Goal: Complete application form

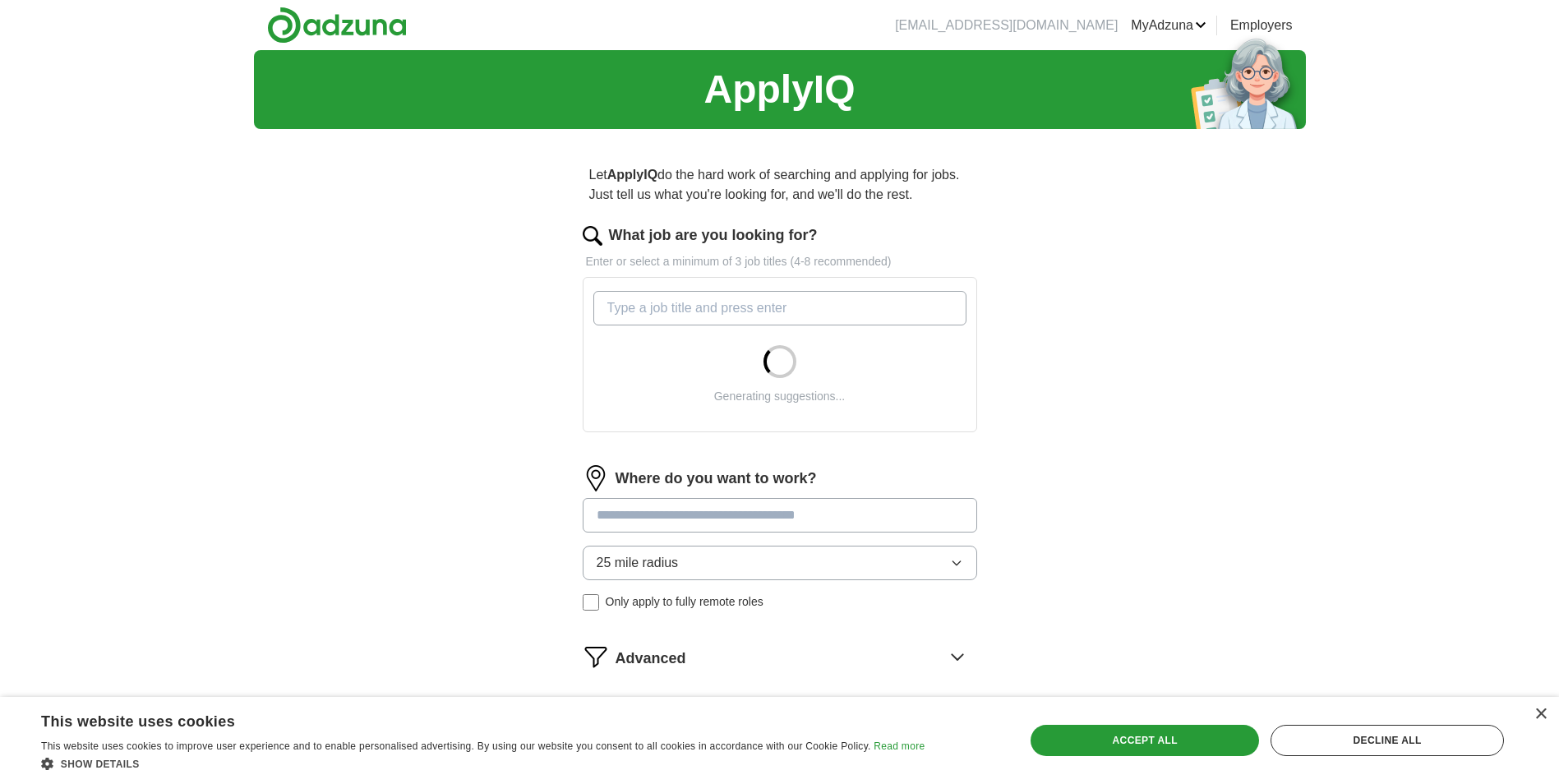
click at [800, 298] on input "What job are you looking for?" at bounding box center [780, 308] width 373 height 35
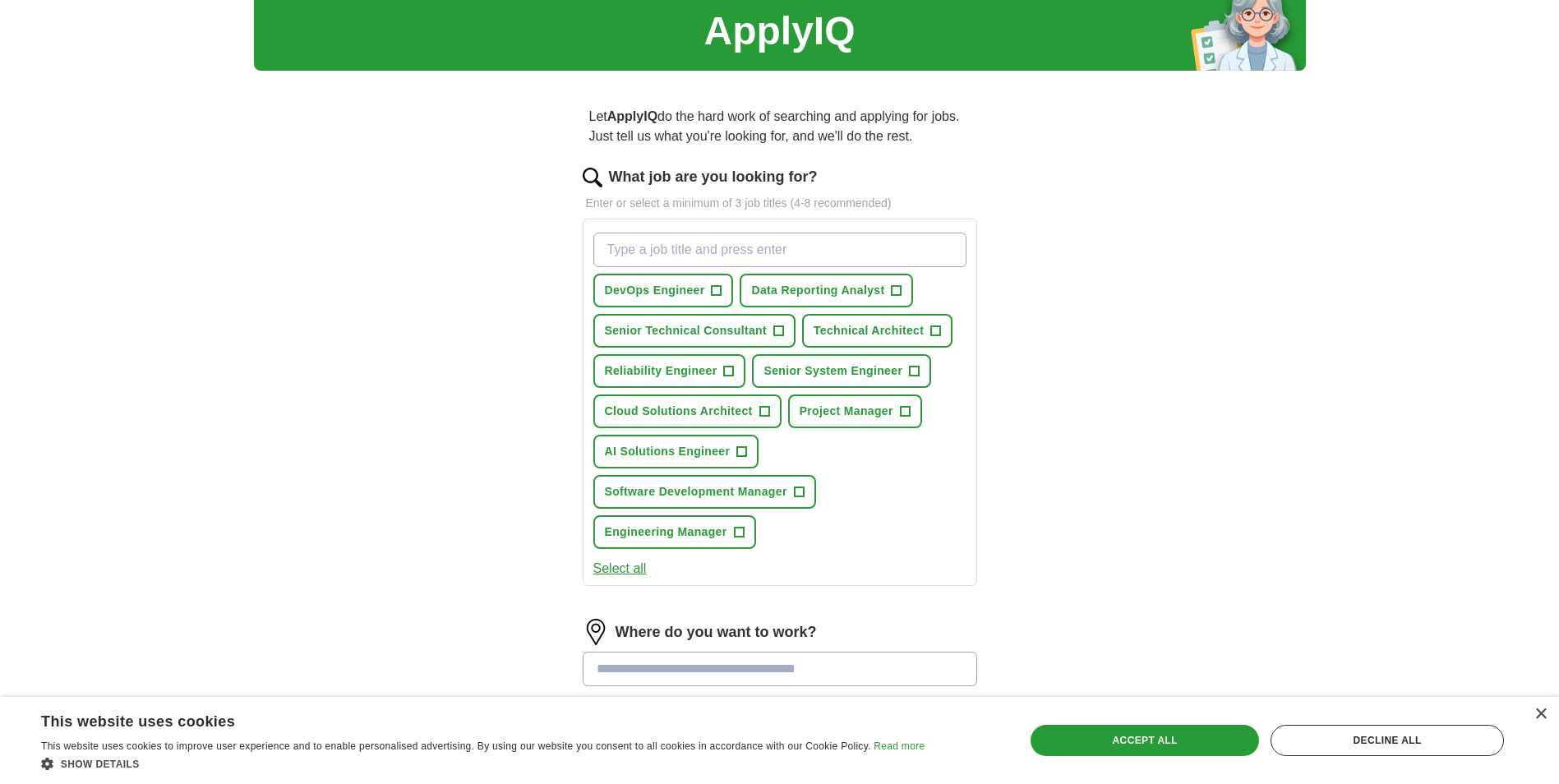
scroll to position [329, 0]
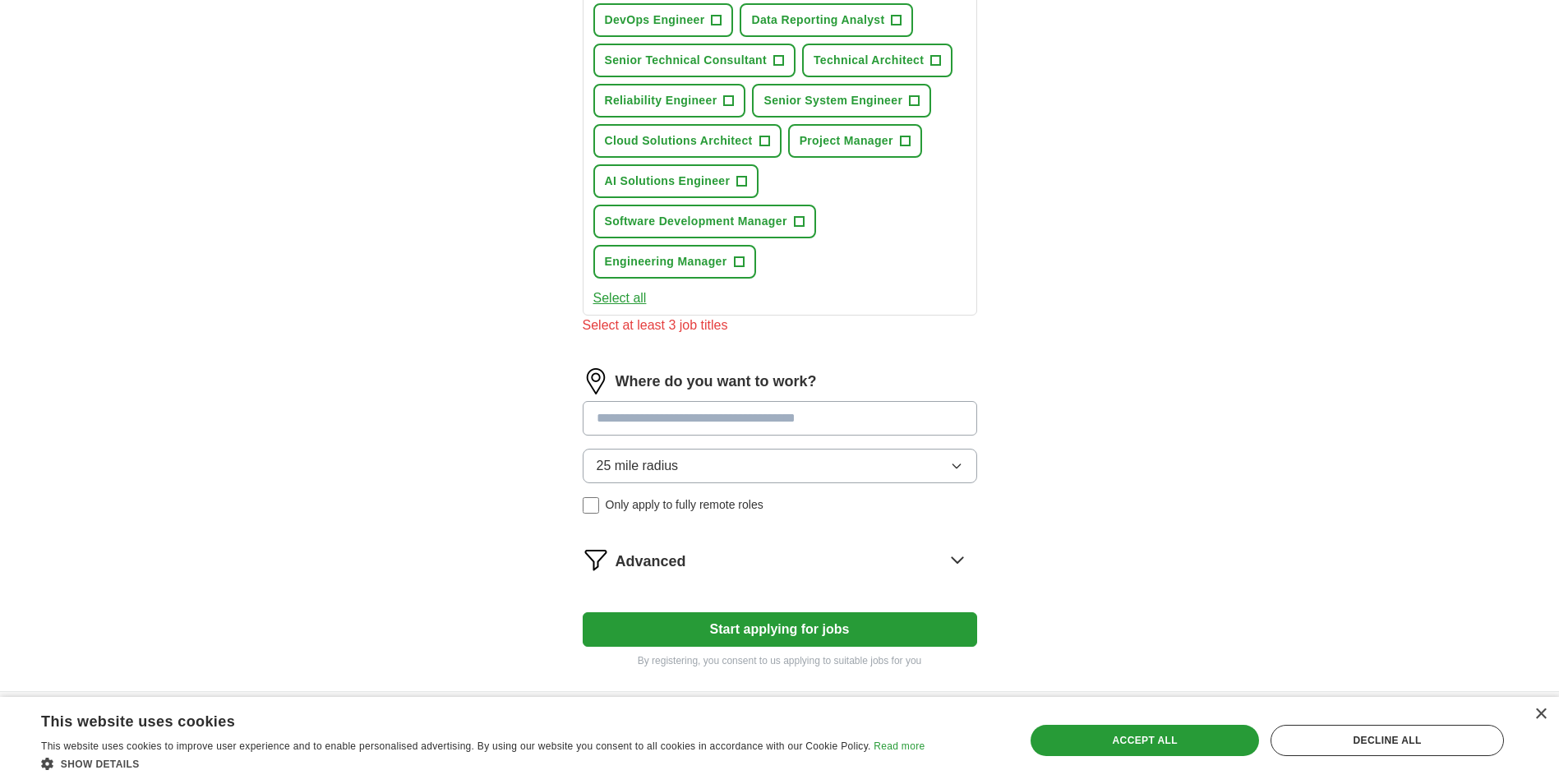
click at [837, 397] on div "Where do you want to work? 25 mile radius Only apply to fully remote roles" at bounding box center [779, 447] width 394 height 159
click at [775, 413] on input at bounding box center [779, 418] width 394 height 35
type input "***"
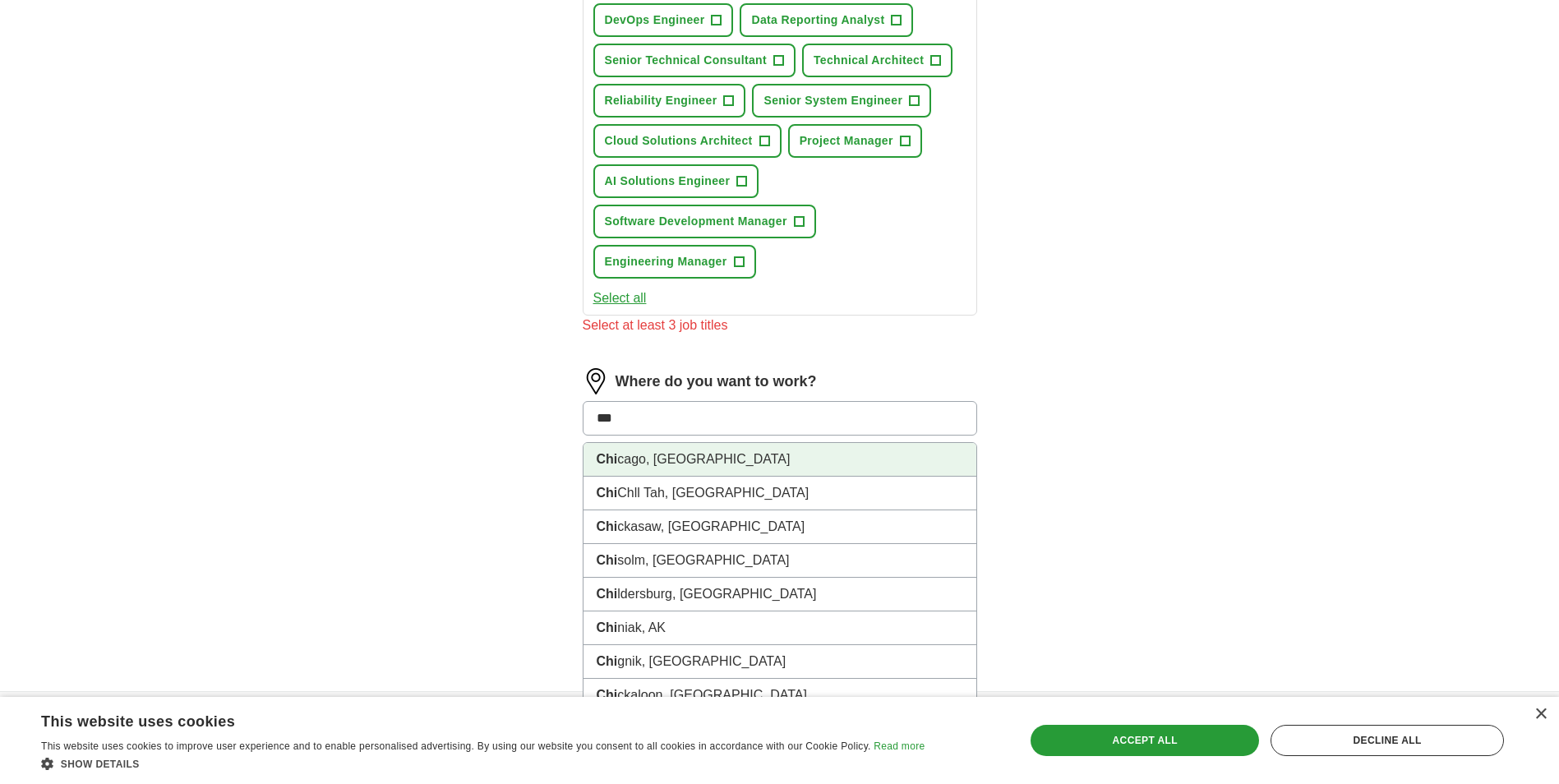
click at [729, 461] on li "Chi cago, [GEOGRAPHIC_DATA]" at bounding box center [780, 460] width 393 height 34
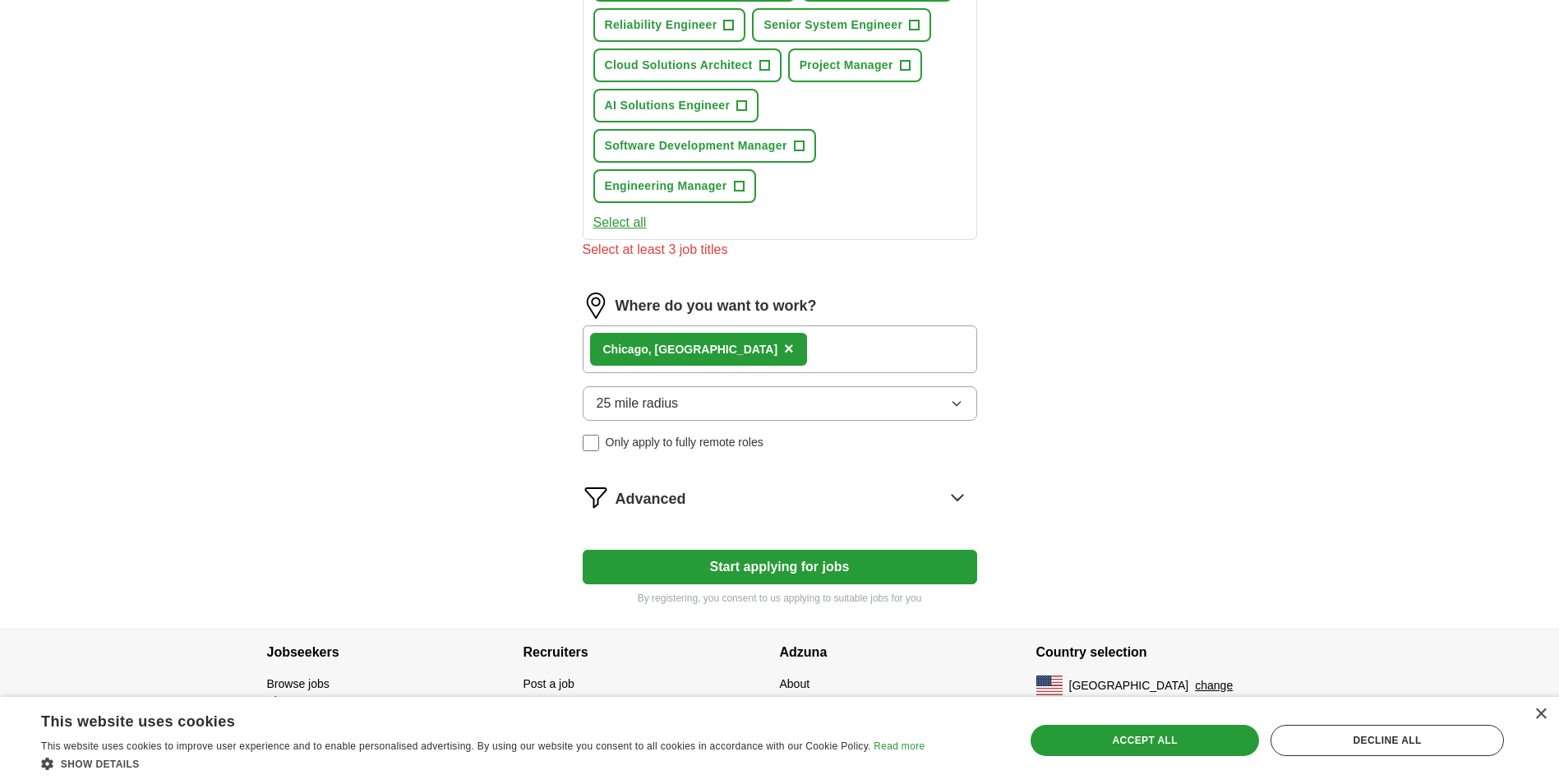
scroll to position [333, 0]
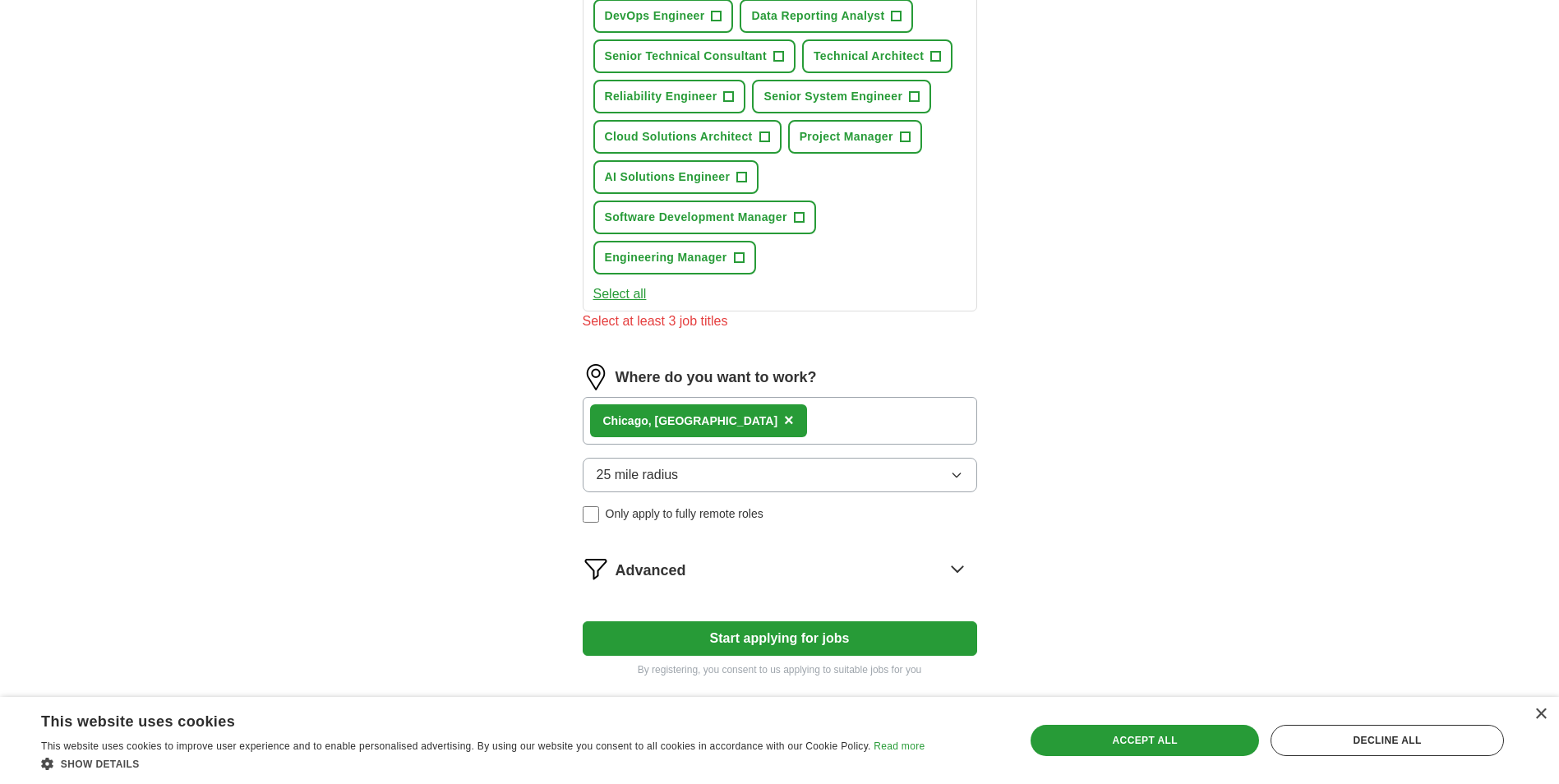
click at [958, 573] on icon at bounding box center [957, 568] width 26 height 26
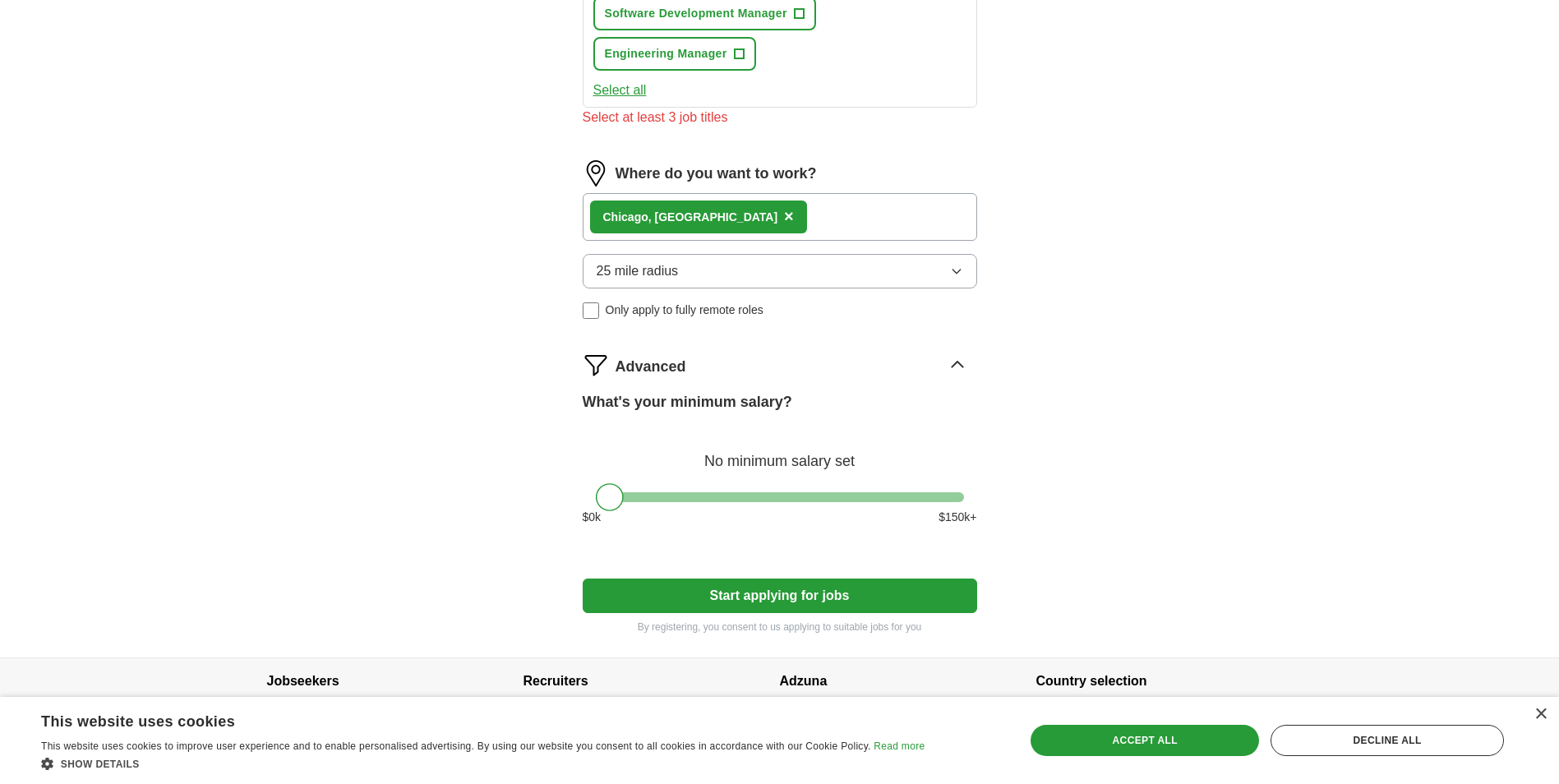
scroll to position [576, 0]
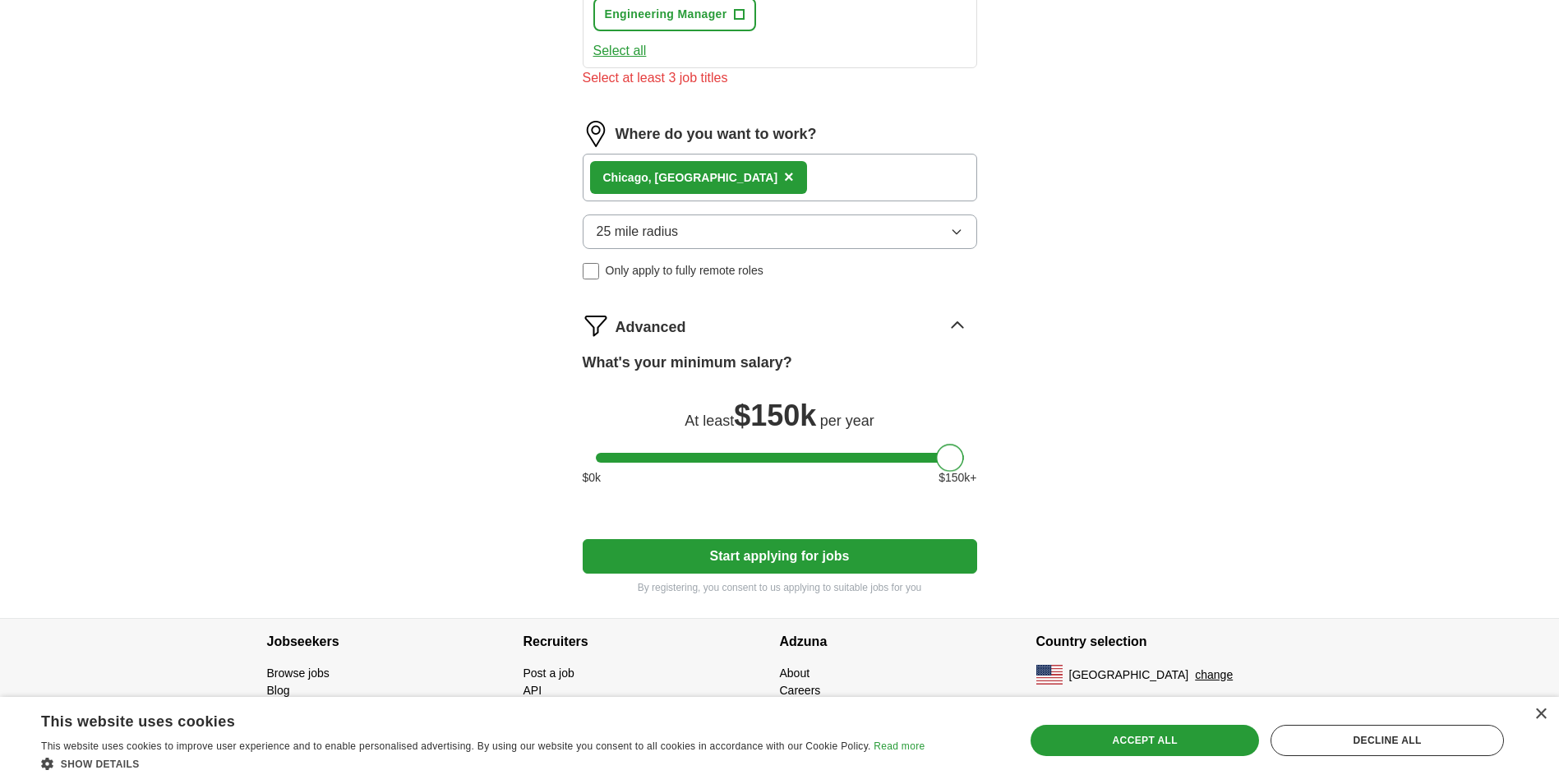
drag, startPoint x: 606, startPoint y: 462, endPoint x: 980, endPoint y: 464, distance: 374.0
click at [980, 464] on div "Let ApplyIQ do the hard work of searching and applying for jobs. Just tell us w…" at bounding box center [780, 92] width 526 height 1052
click at [800, 558] on button "Start applying for jobs" at bounding box center [779, 556] width 394 height 35
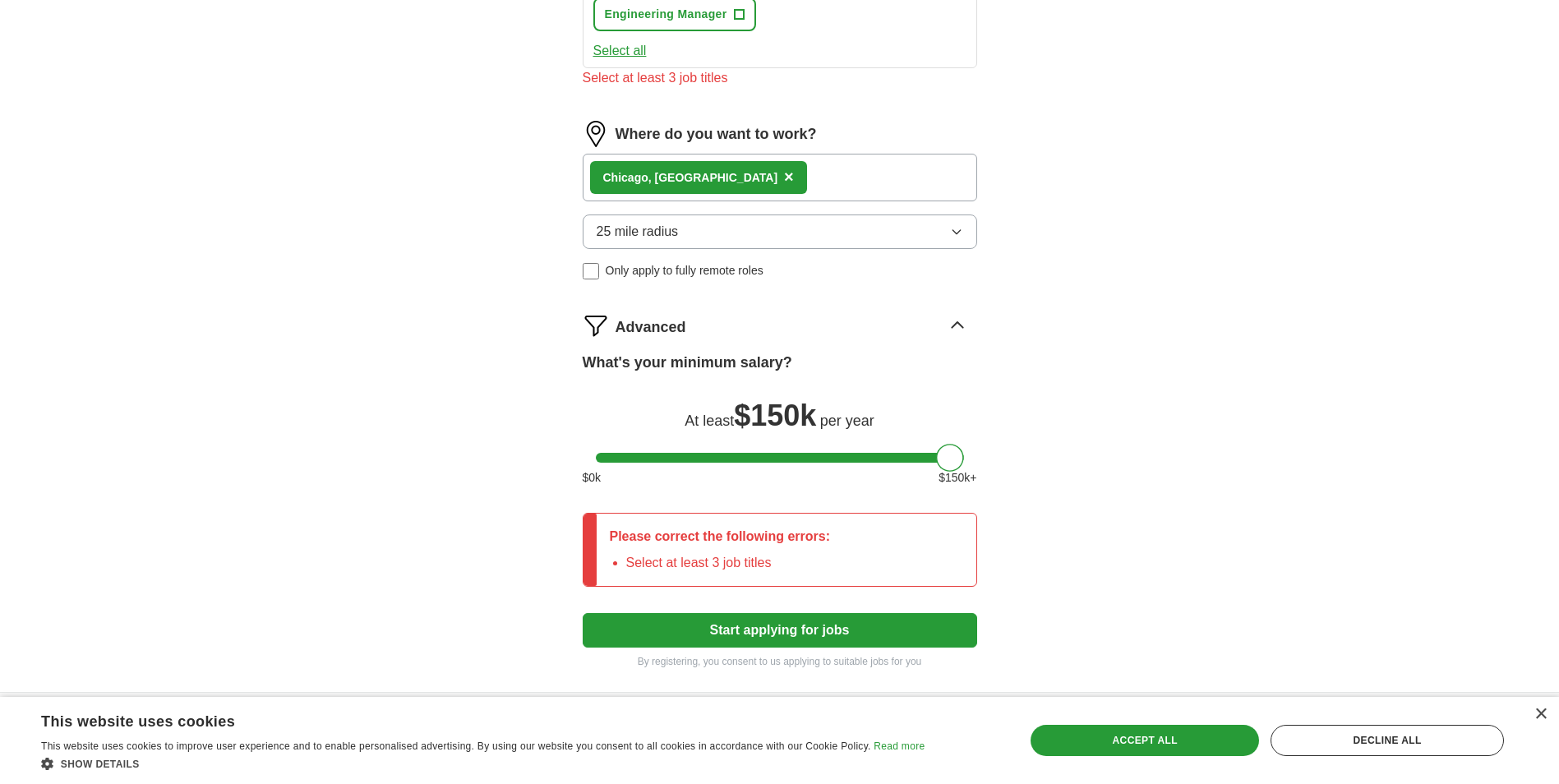
click at [805, 557] on li "Select at least 3 job titles" at bounding box center [728, 562] width 204 height 19
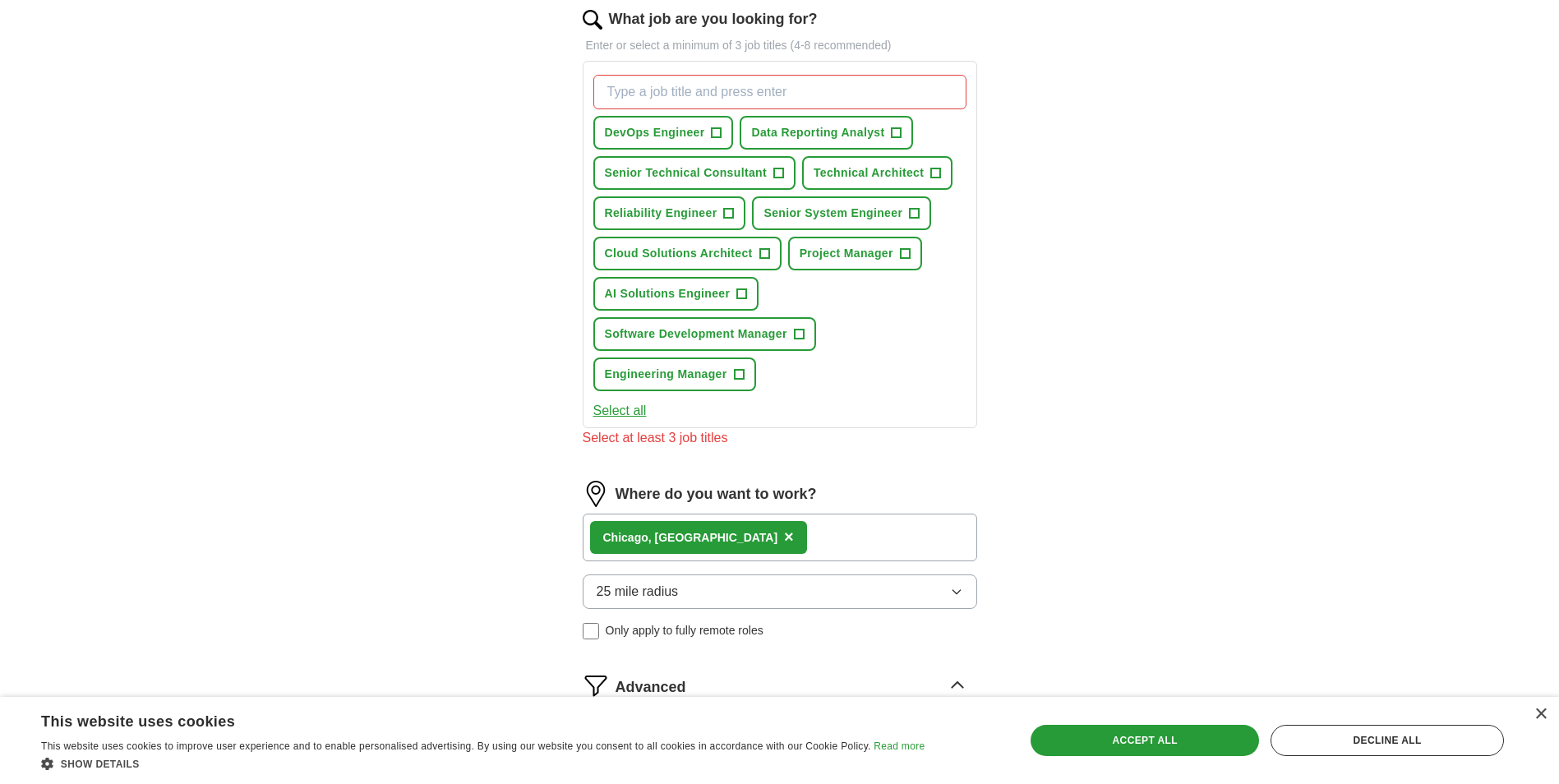
scroll to position [1, 0]
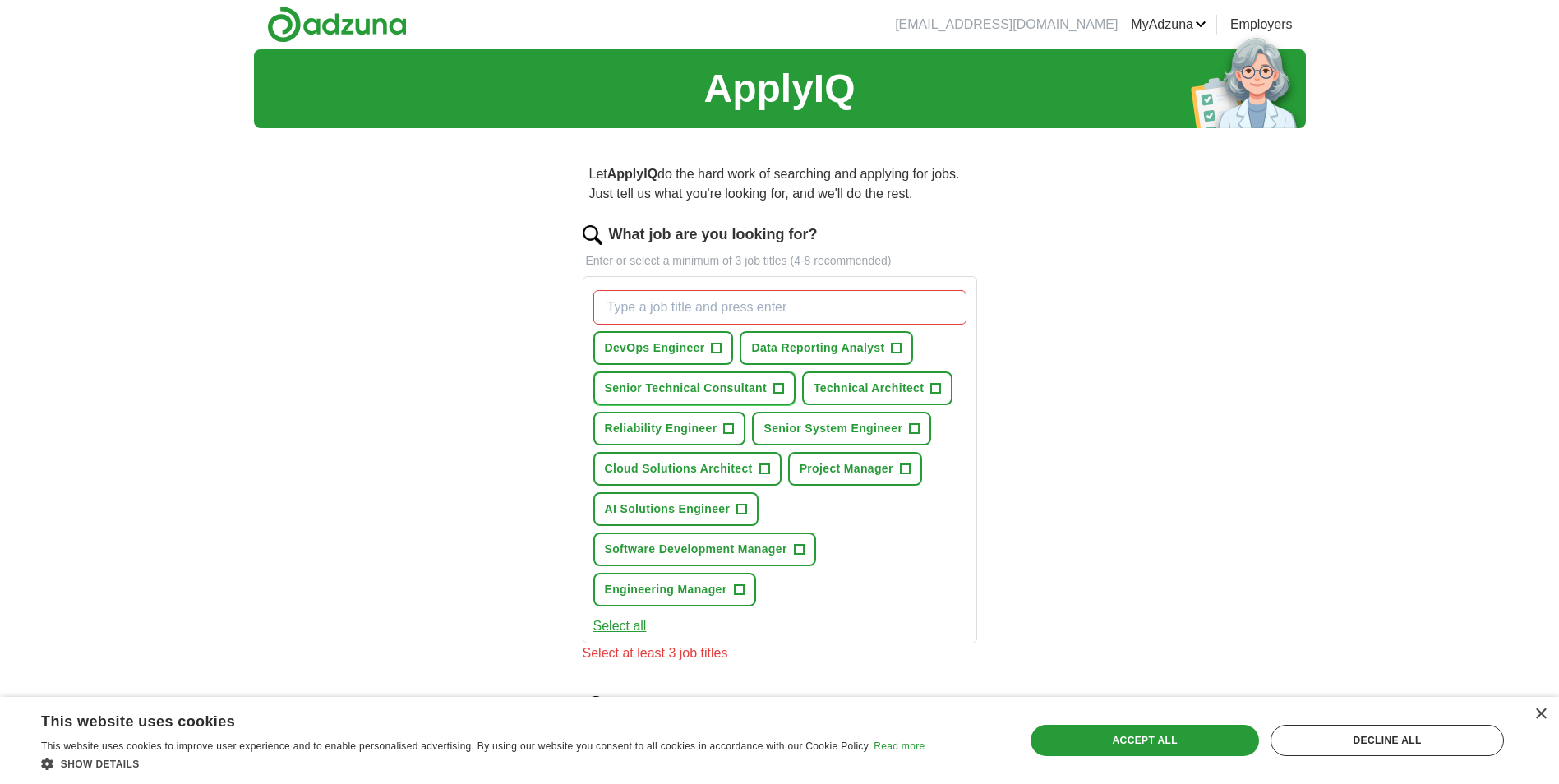
click at [788, 388] on button "Senior Technical Consultant +" at bounding box center [695, 388] width 203 height 34
click at [0, 0] on span "×" at bounding box center [0, 0] width 0 height 0
click at [781, 388] on span "+" at bounding box center [778, 389] width 10 height 14
click at [717, 344] on span "+" at bounding box center [717, 349] width 10 height 14
drag, startPoint x: 892, startPoint y: 346, endPoint x: 708, endPoint y: 428, distance: 201.4
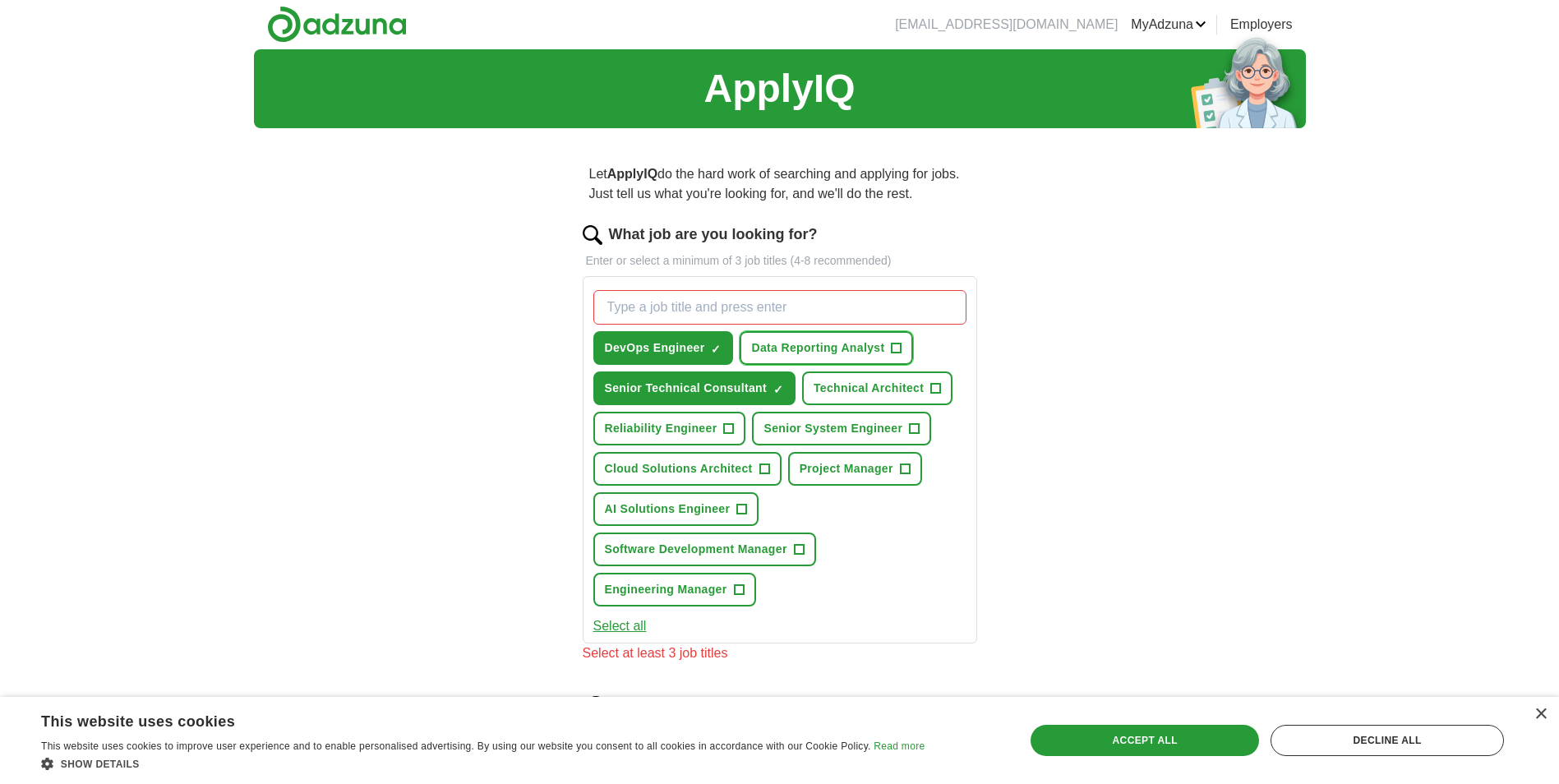
click at [893, 346] on span "+" at bounding box center [897, 349] width 10 height 14
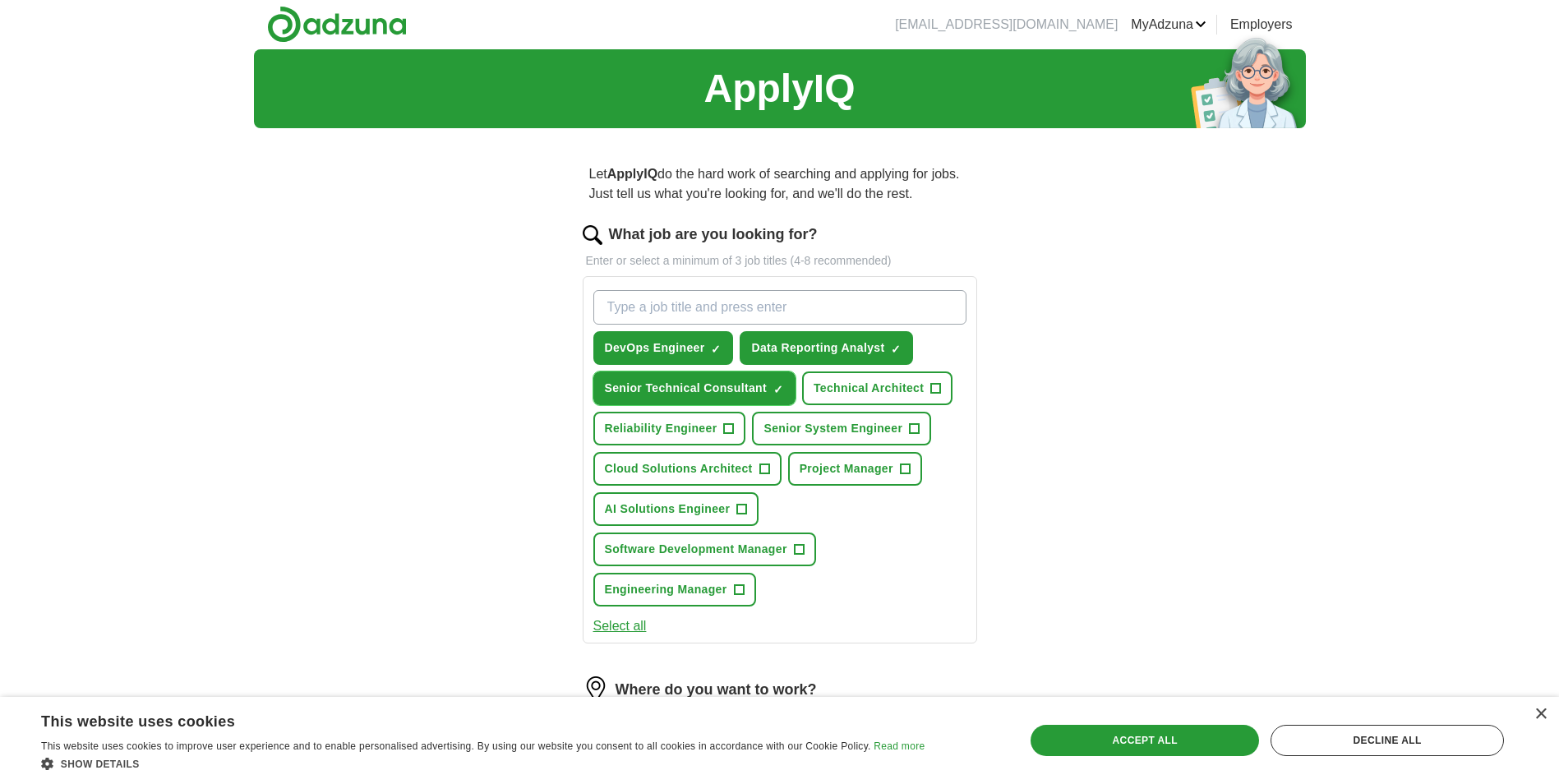
click at [0, 0] on span "×" at bounding box center [0, 0] width 0 height 0
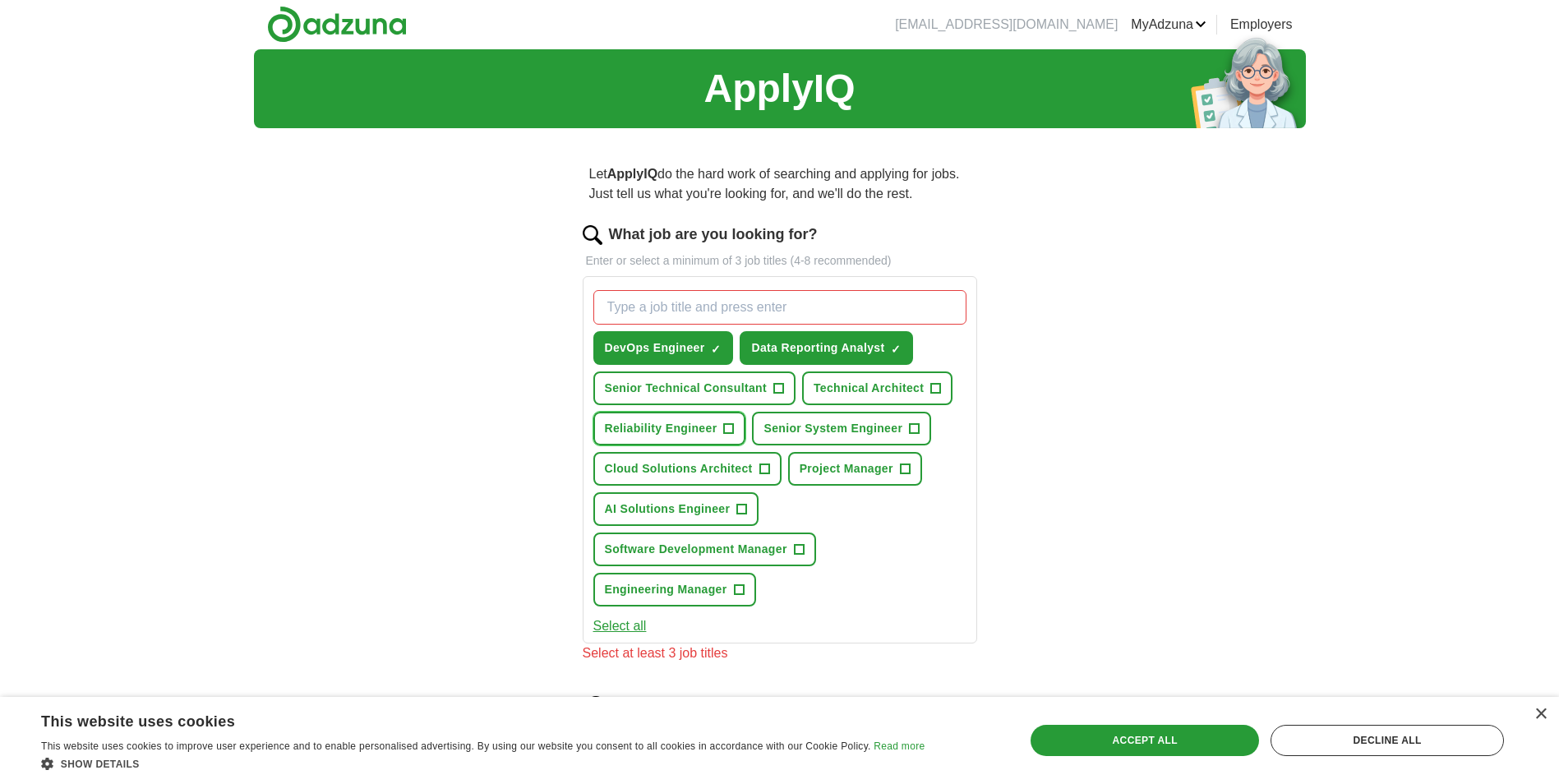
click at [728, 428] on span "+" at bounding box center [729, 430] width 10 height 14
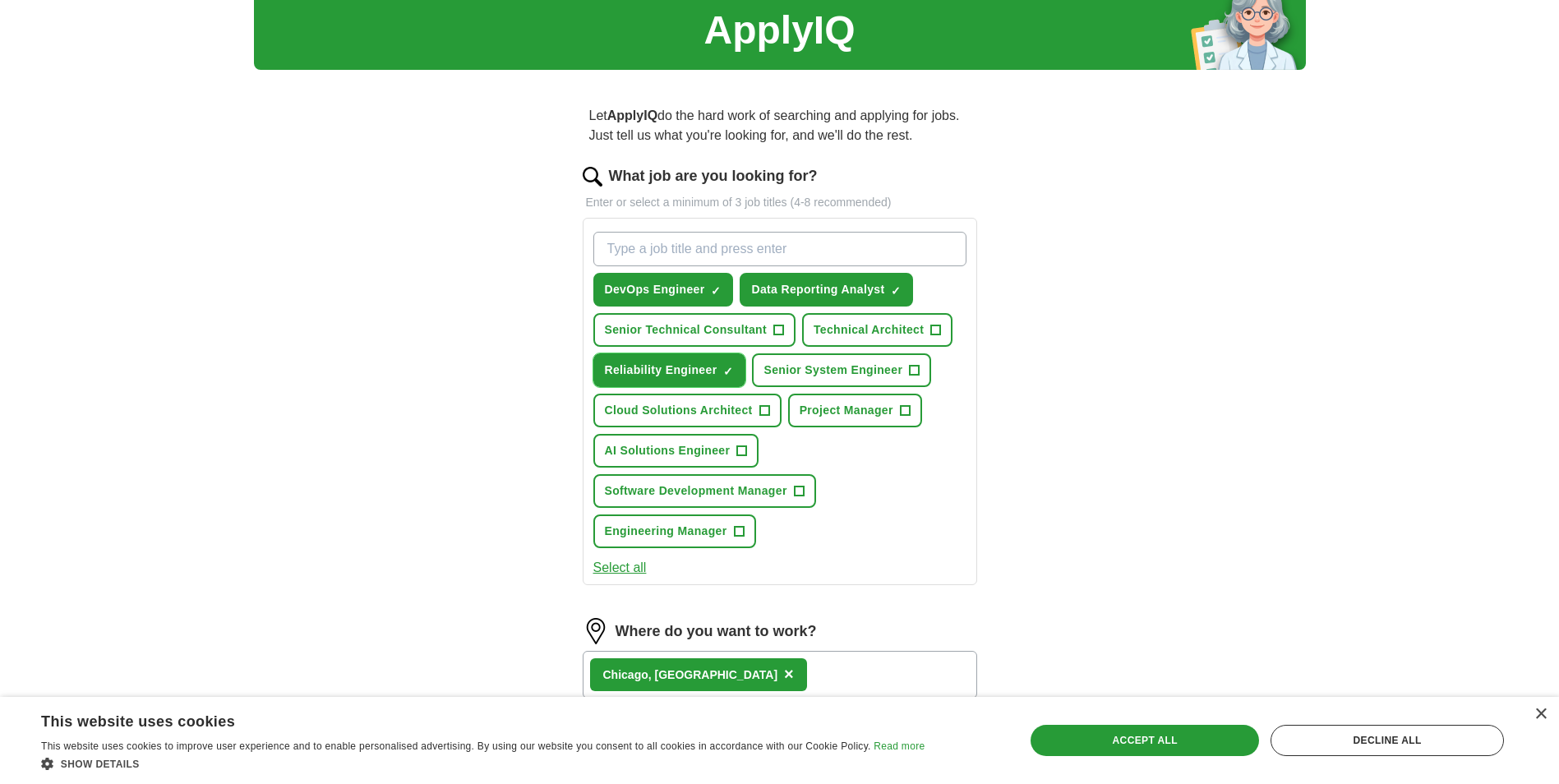
scroll to position [247, 0]
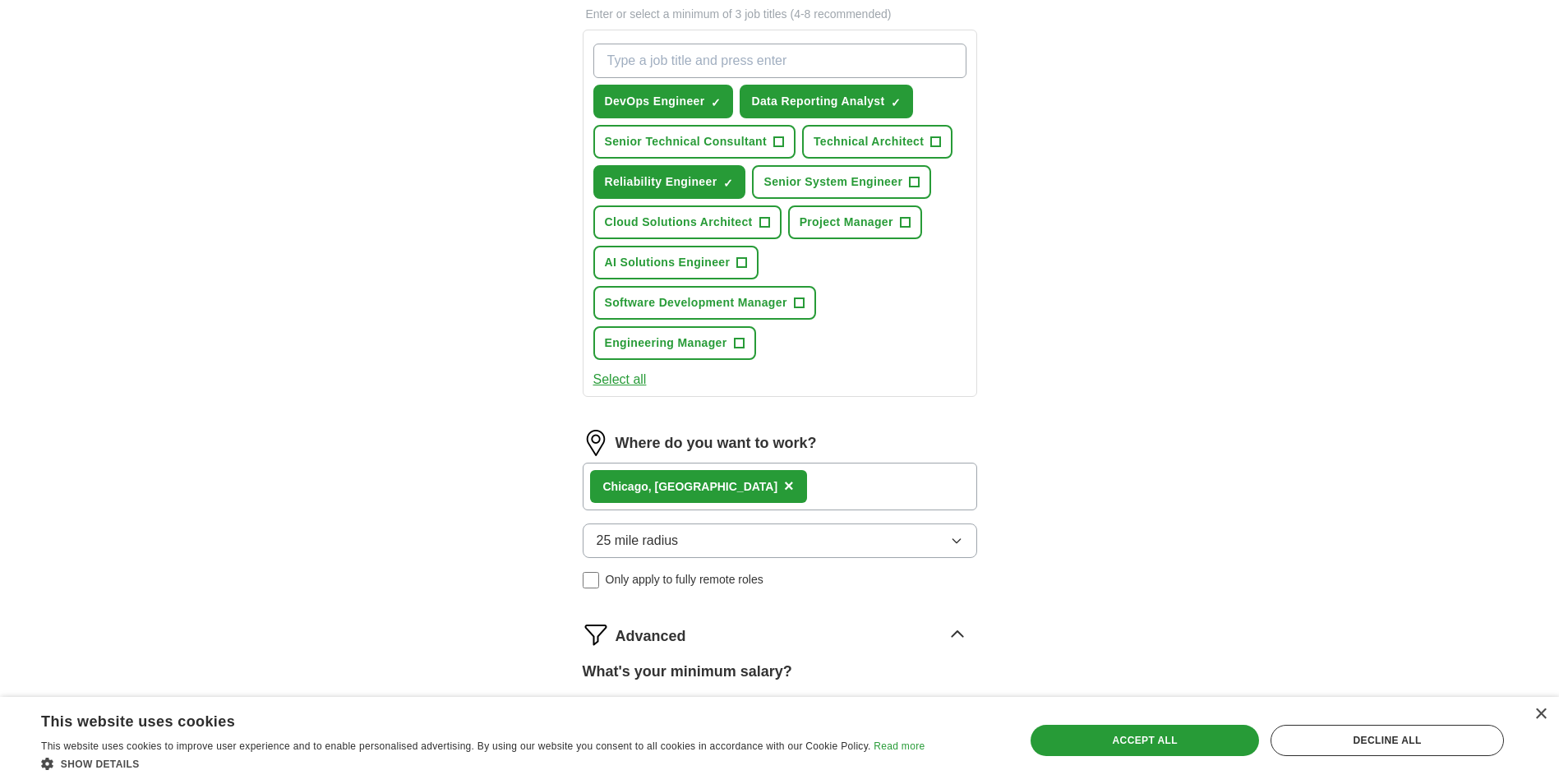
click at [627, 380] on button "Select all" at bounding box center [620, 379] width 53 height 19
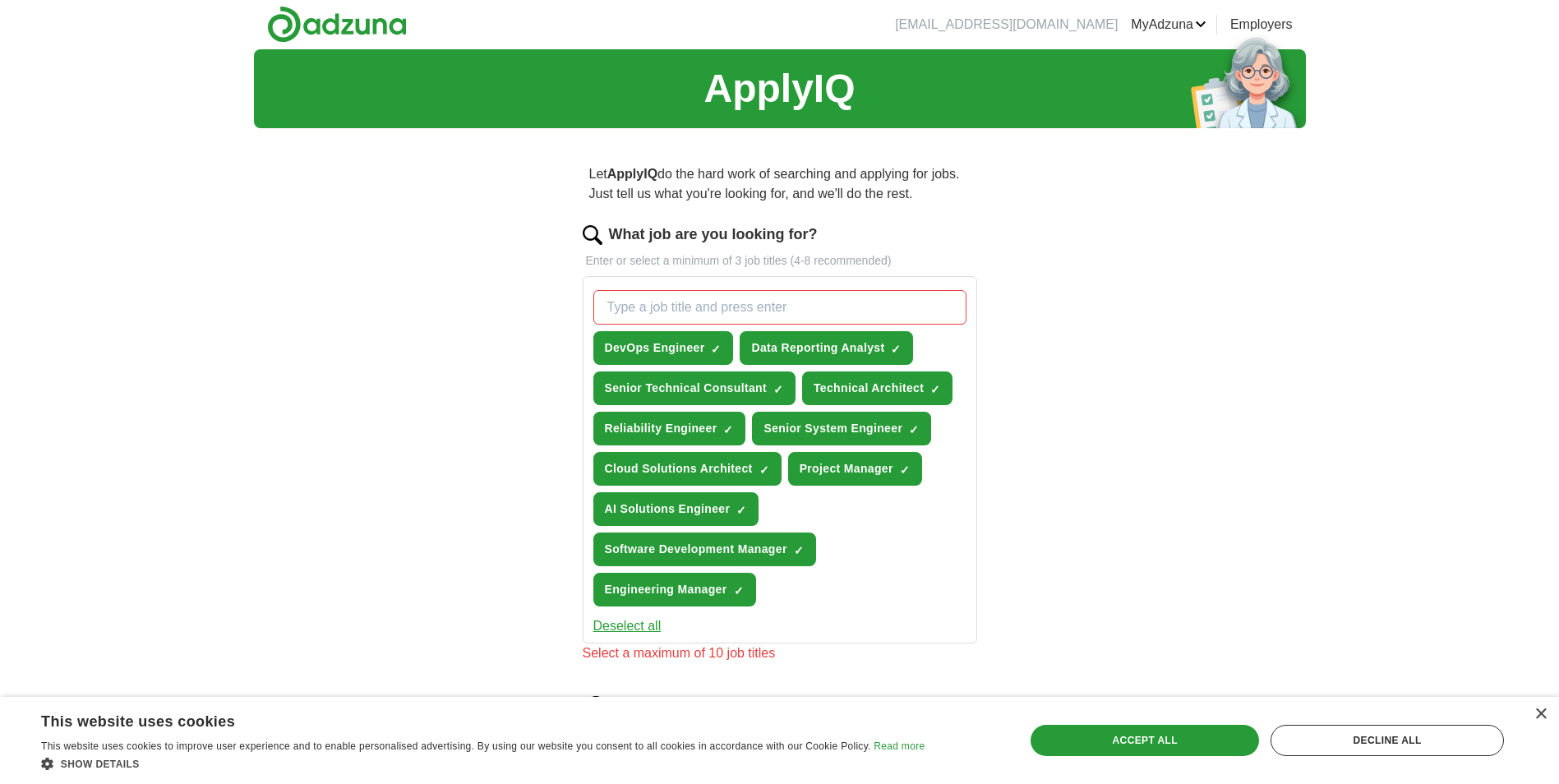
scroll to position [83, 0]
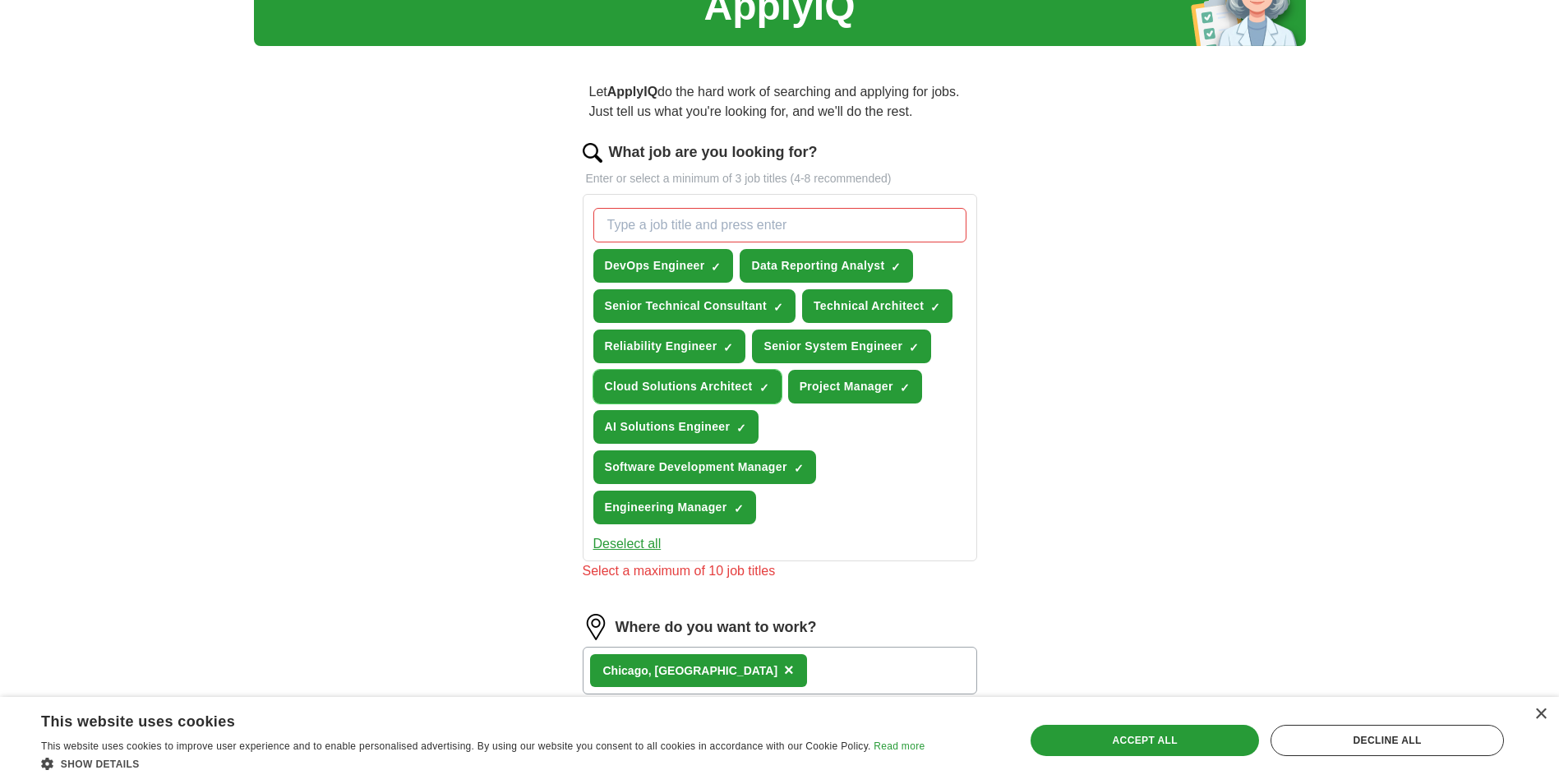
click at [0, 0] on span "×" at bounding box center [0, 0] width 0 height 0
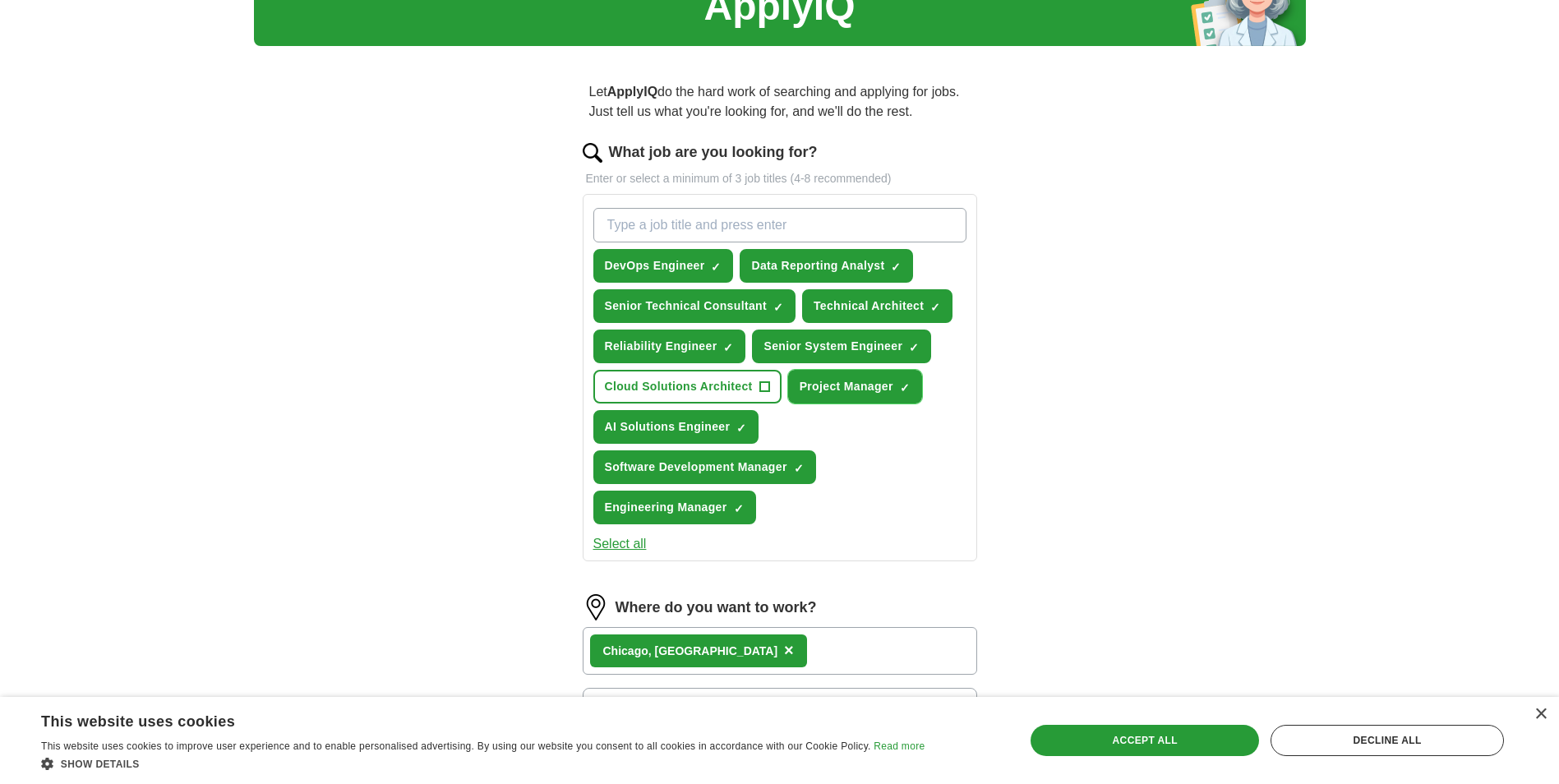
click at [0, 0] on span "×" at bounding box center [0, 0] width 0 height 0
click at [793, 465] on button "Software Development Manager ✓ ×" at bounding box center [705, 468] width 223 height 34
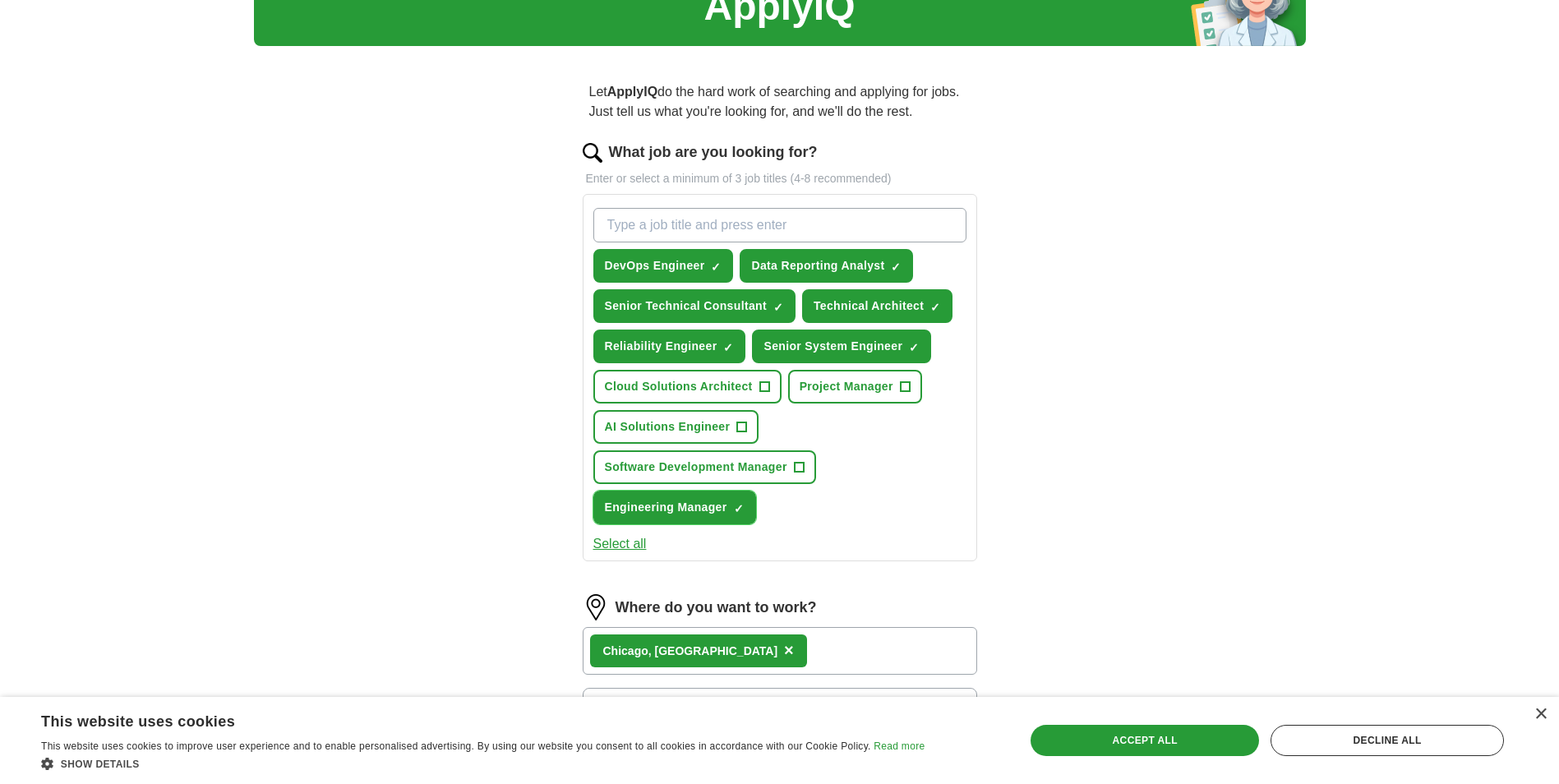
click at [0, 0] on span "×" at bounding box center [0, 0] width 0 height 0
click at [908, 630] on div "Chi cago, [GEOGRAPHIC_DATA] ×" at bounding box center [779, 651] width 394 height 47
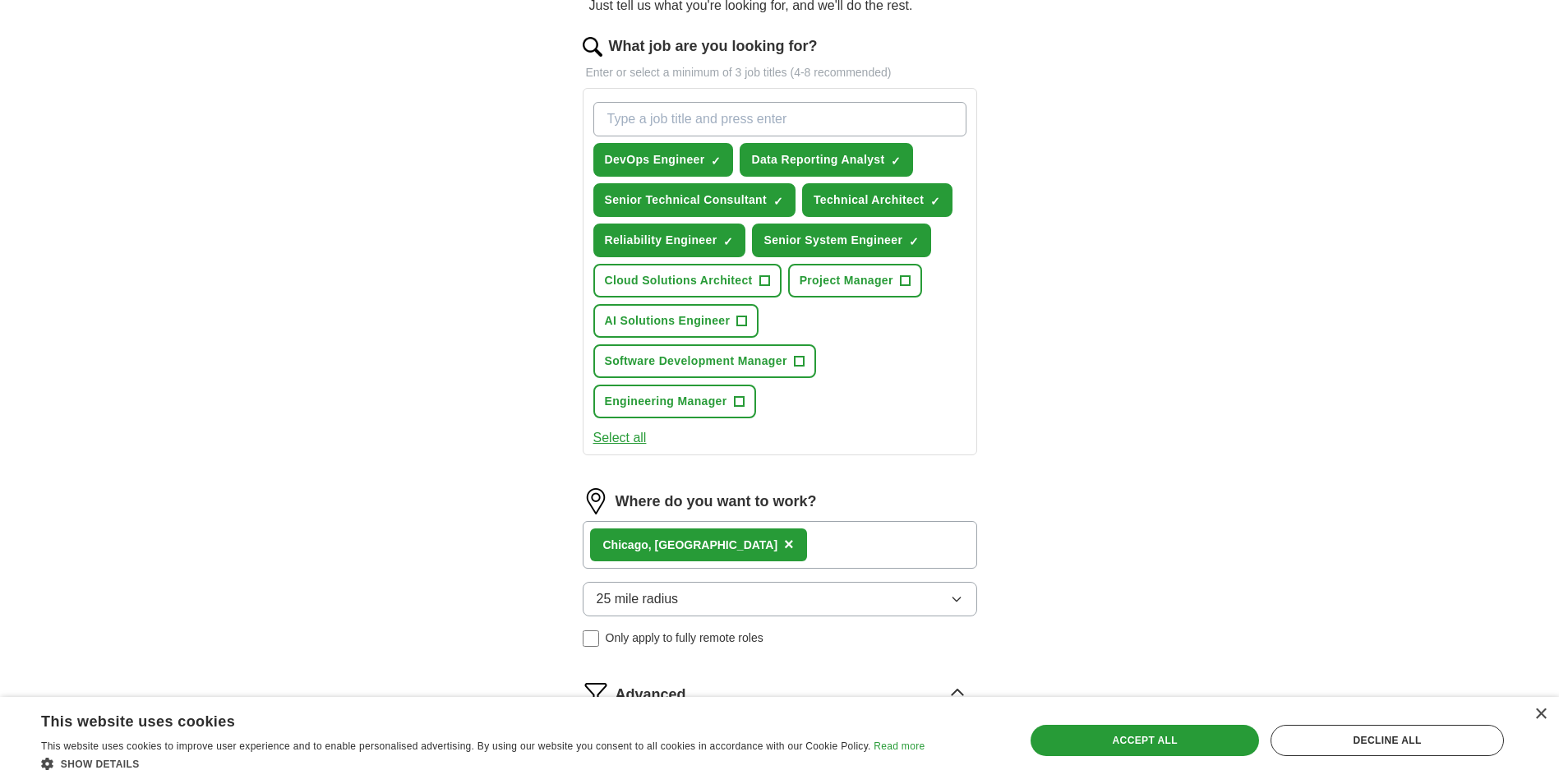
scroll to position [556, 0]
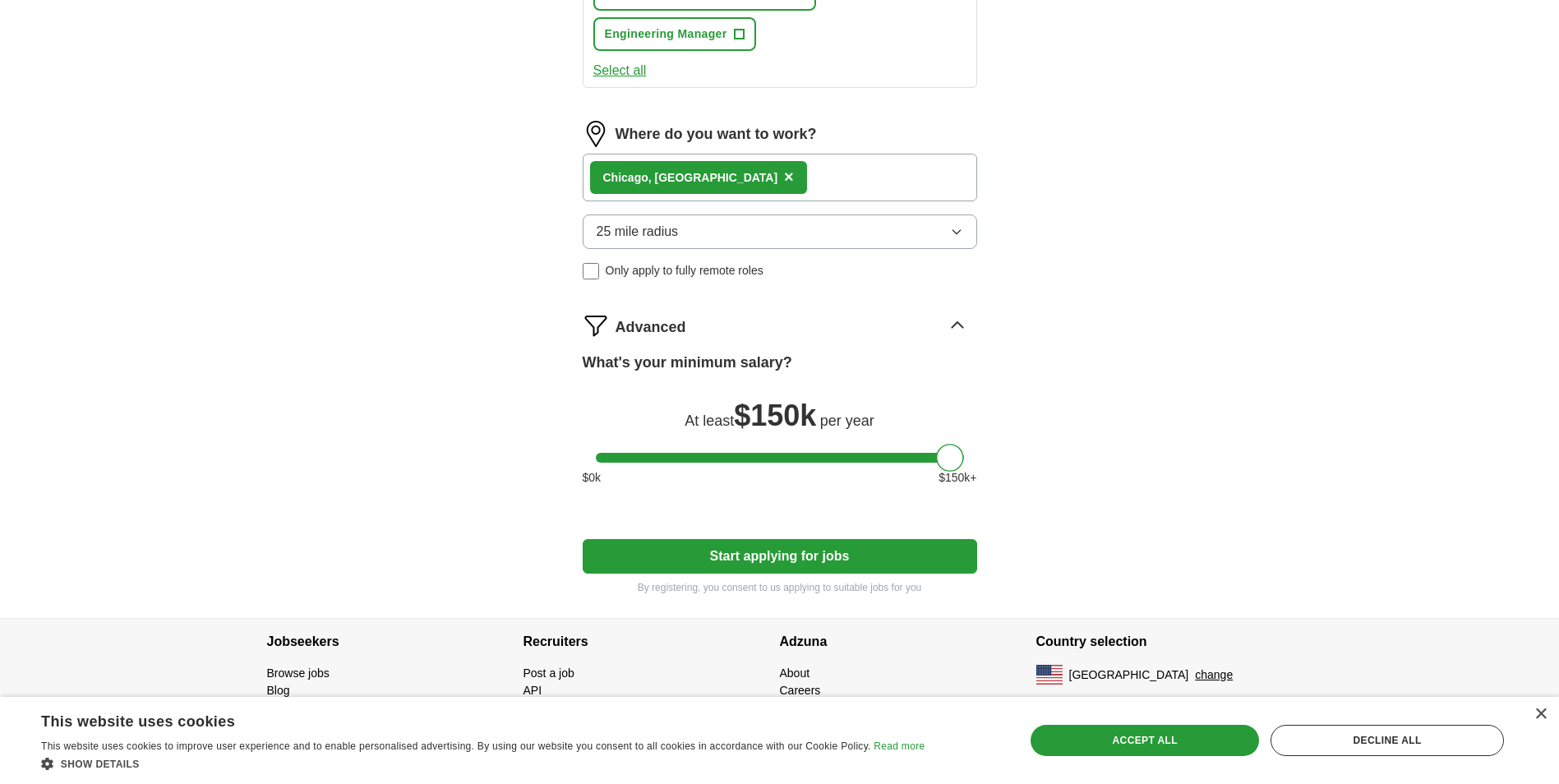
click at [799, 554] on button "Start applying for jobs" at bounding box center [779, 556] width 394 height 35
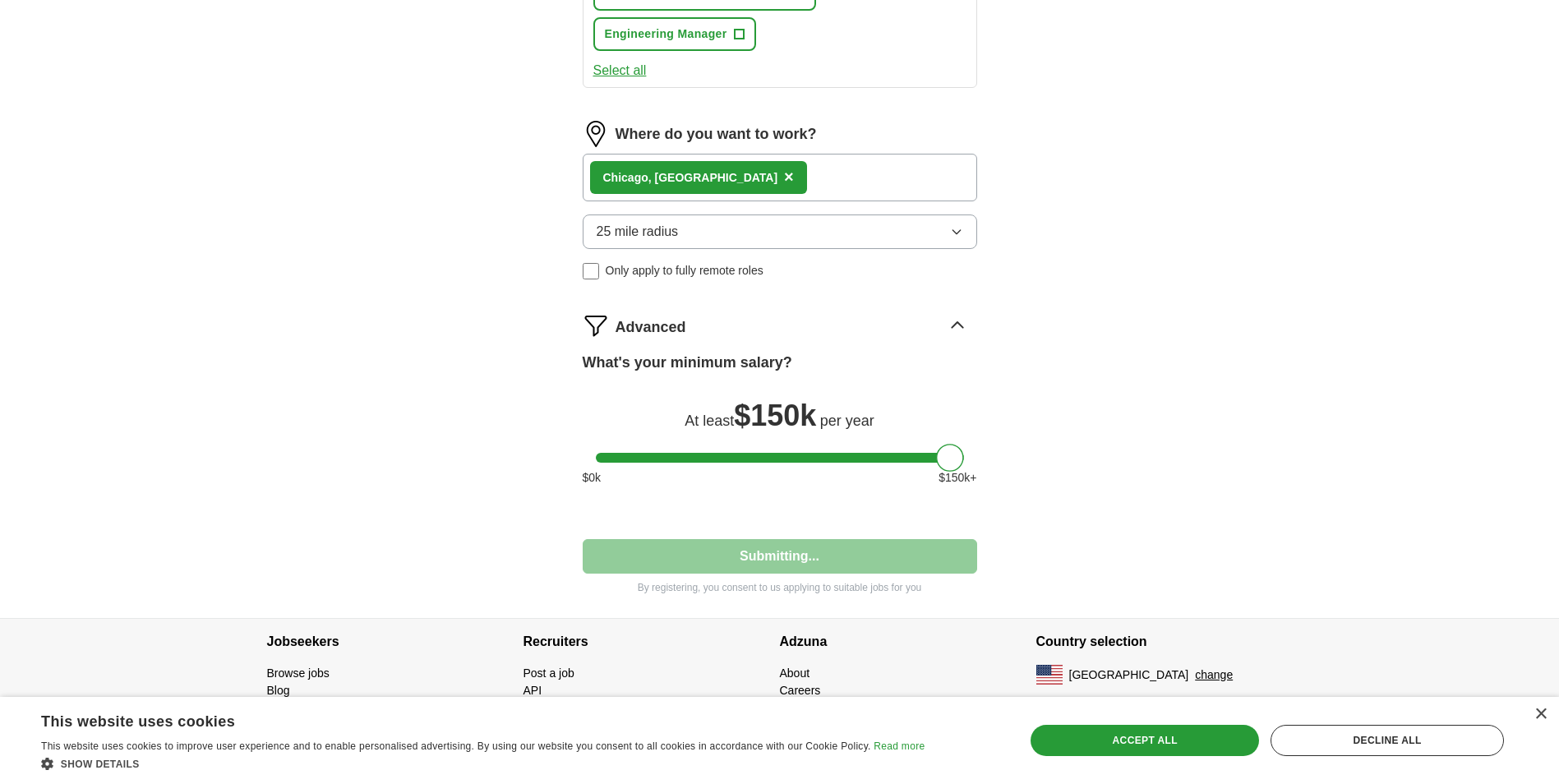
select select "**"
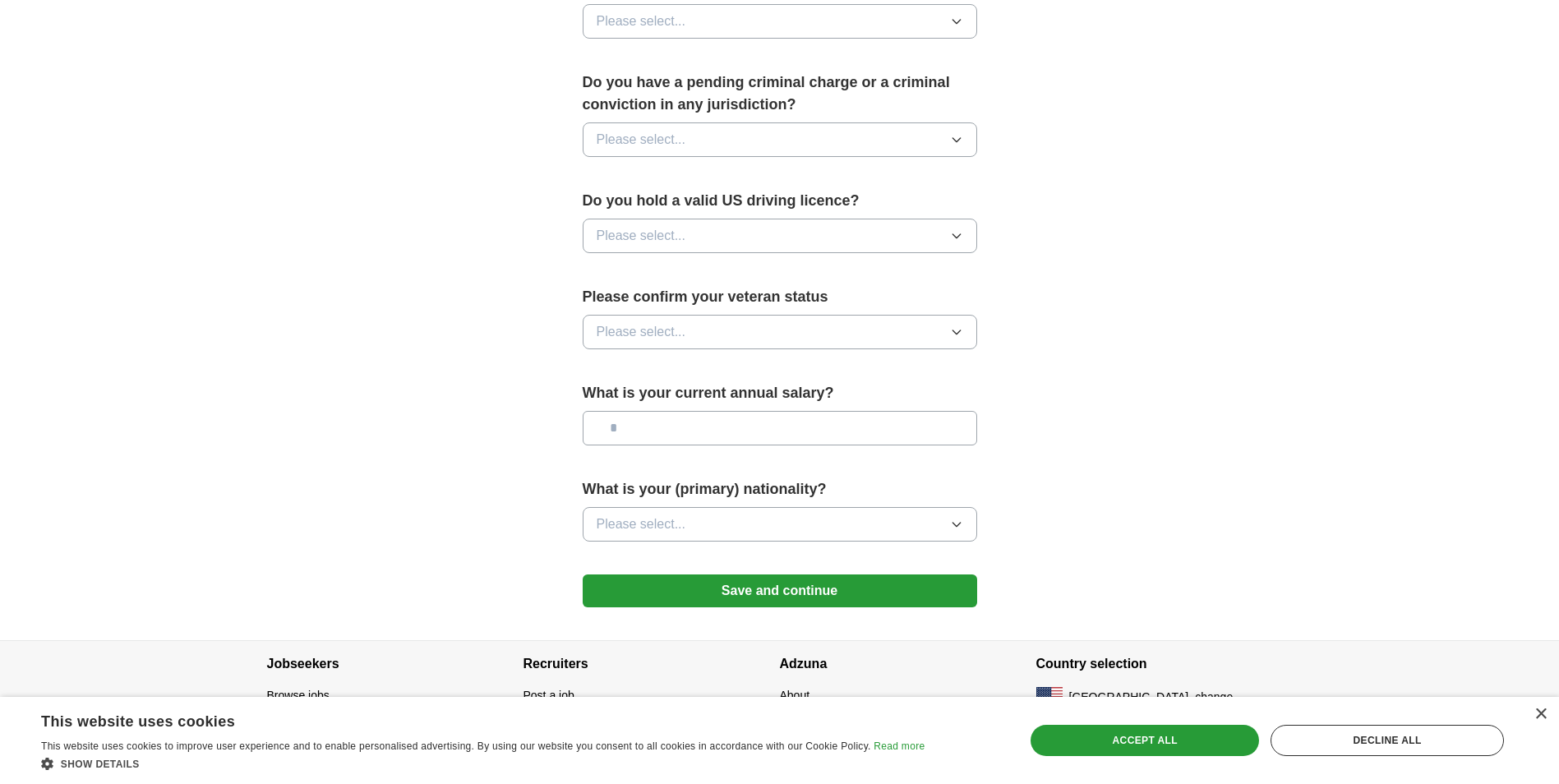
scroll to position [414, 0]
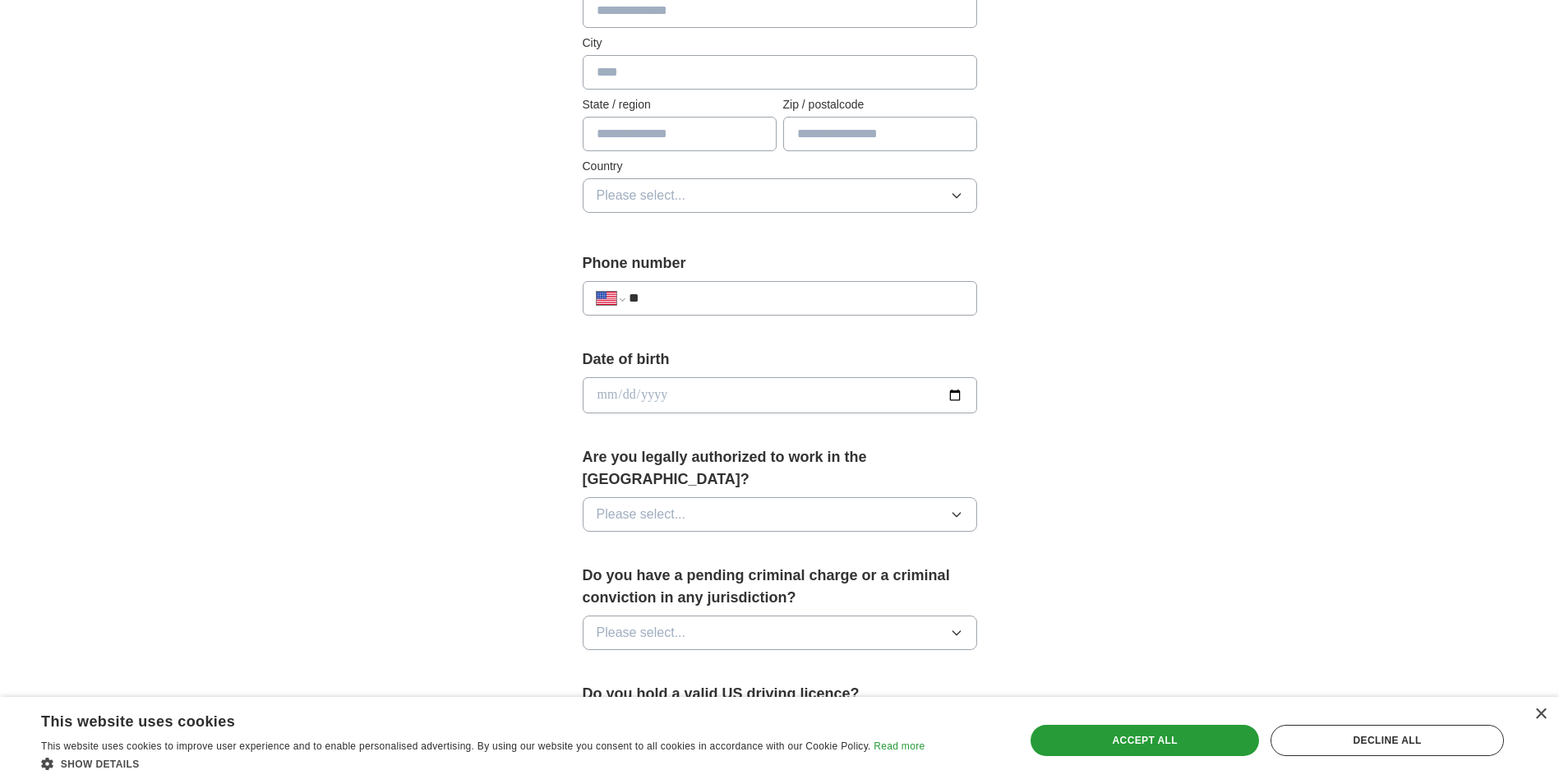
click at [744, 397] on input "date" at bounding box center [779, 395] width 394 height 36
click at [699, 302] on input "**" at bounding box center [795, 298] width 333 height 19
type input "**********"
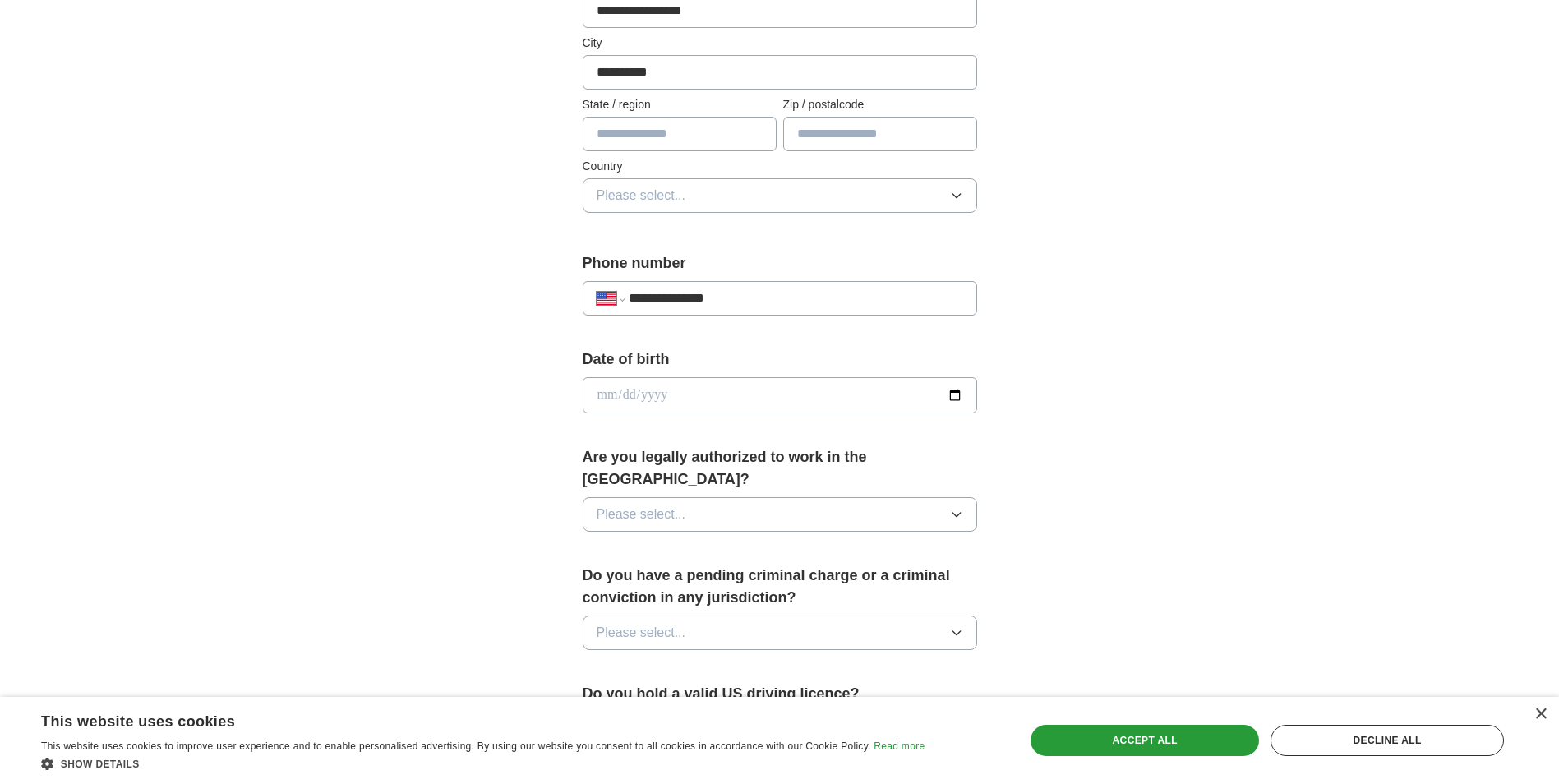
type input "*****"
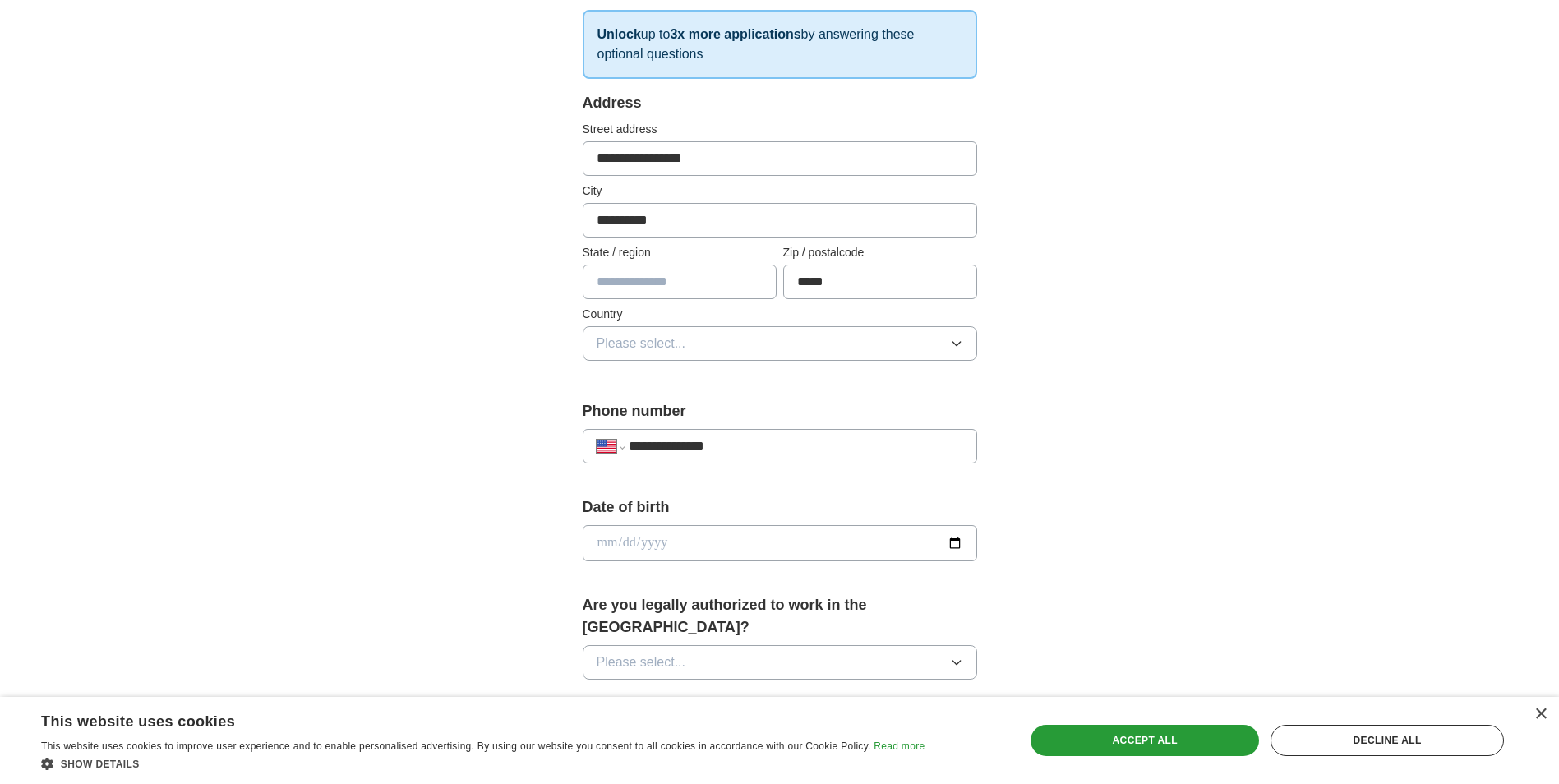
scroll to position [247, 0]
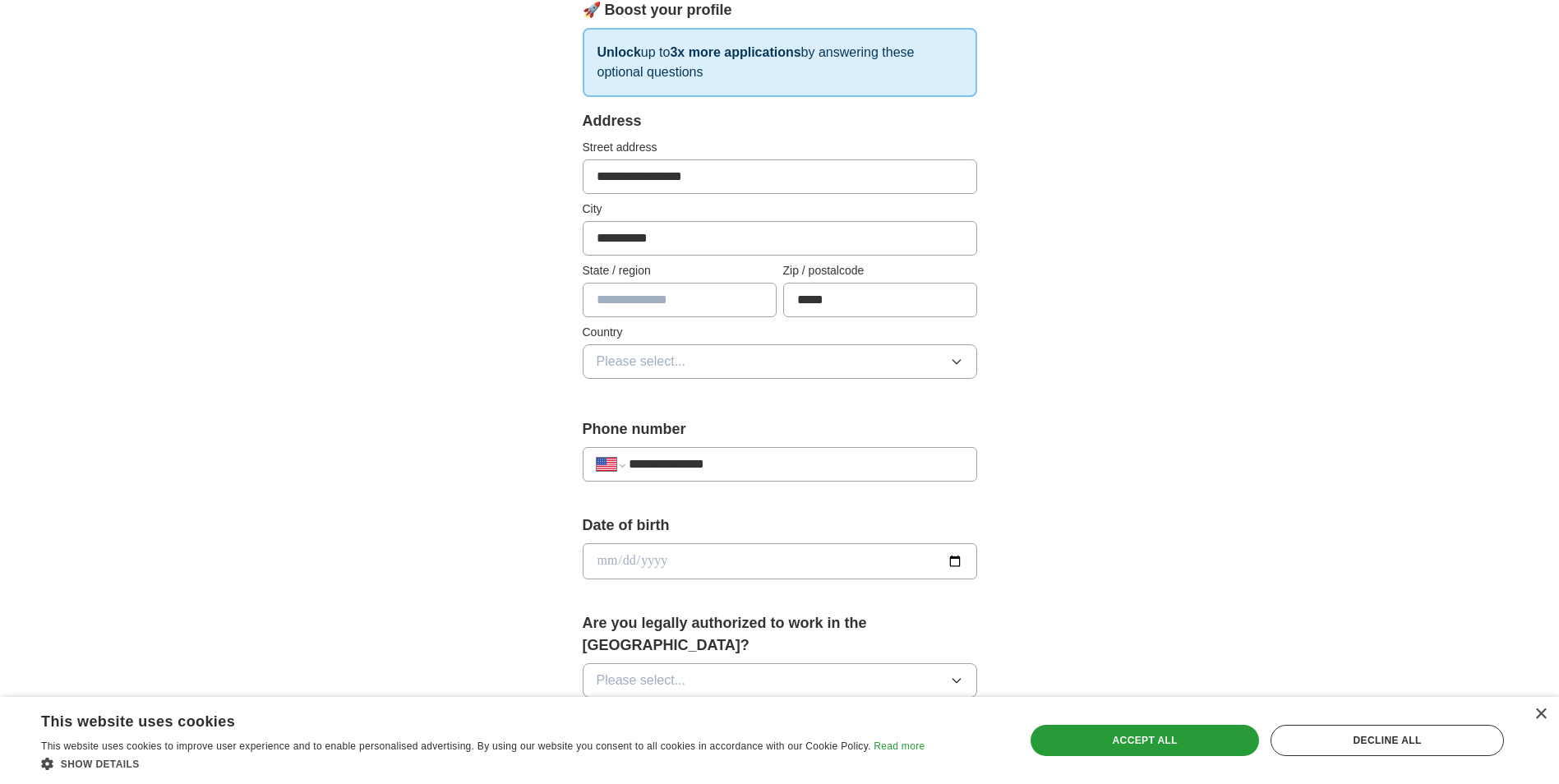
click at [683, 305] on input "text" at bounding box center [679, 300] width 194 height 35
type input "********"
click at [847, 354] on button "Please select..." at bounding box center [779, 361] width 394 height 35
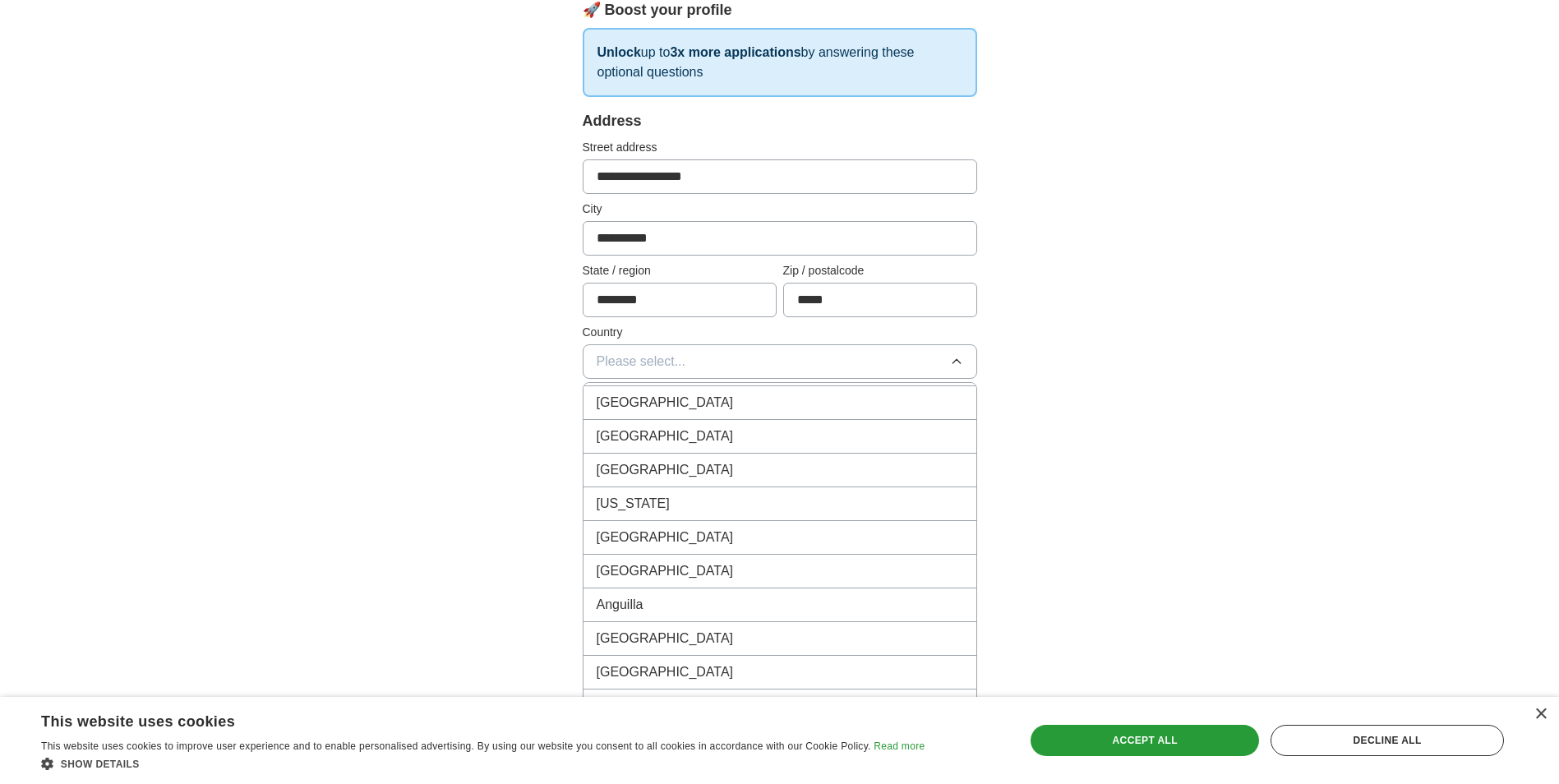
scroll to position [0, 0]
click at [720, 423] on li "[GEOGRAPHIC_DATA]" at bounding box center [780, 434] width 393 height 34
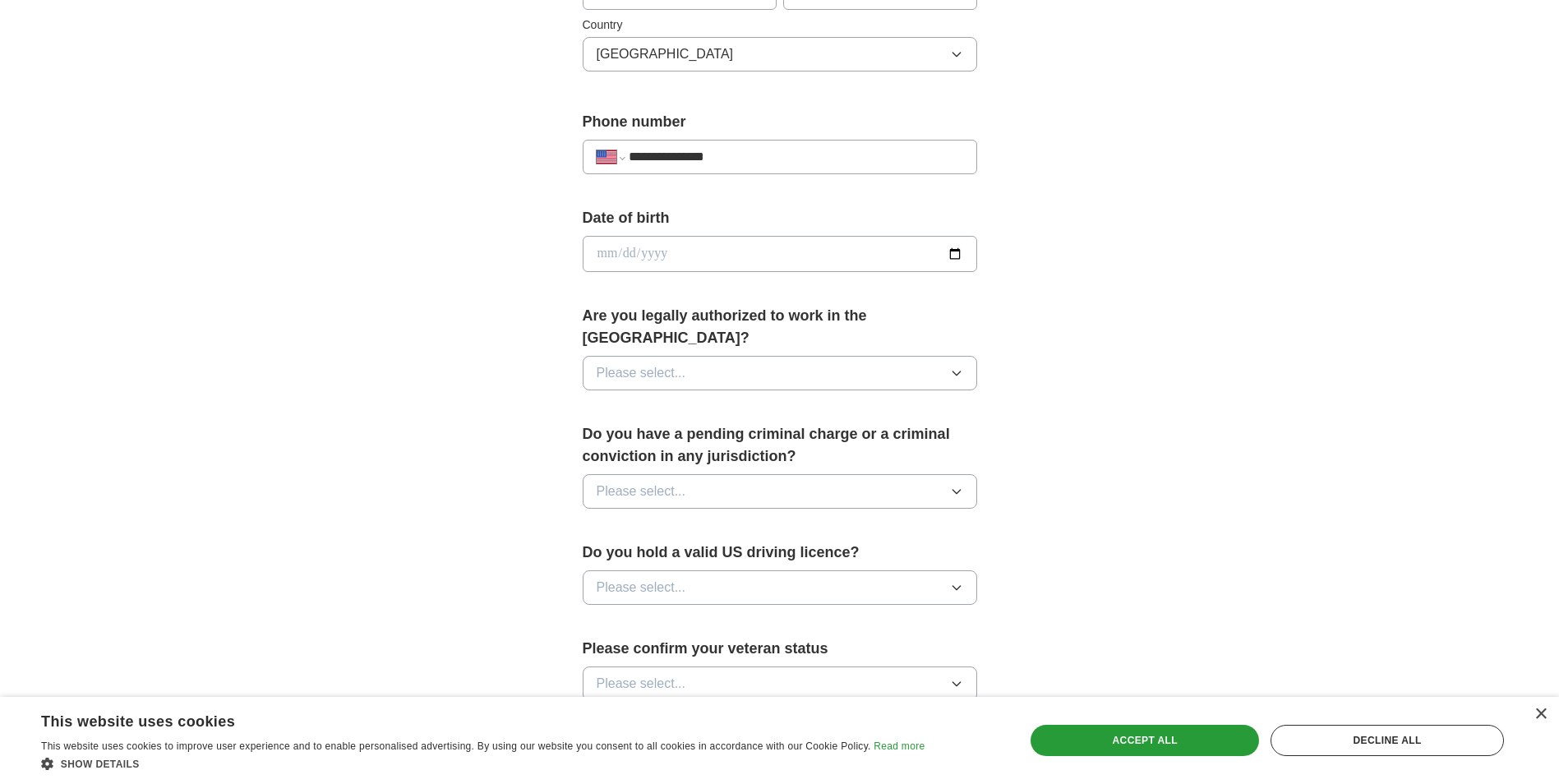
scroll to position [576, 0]
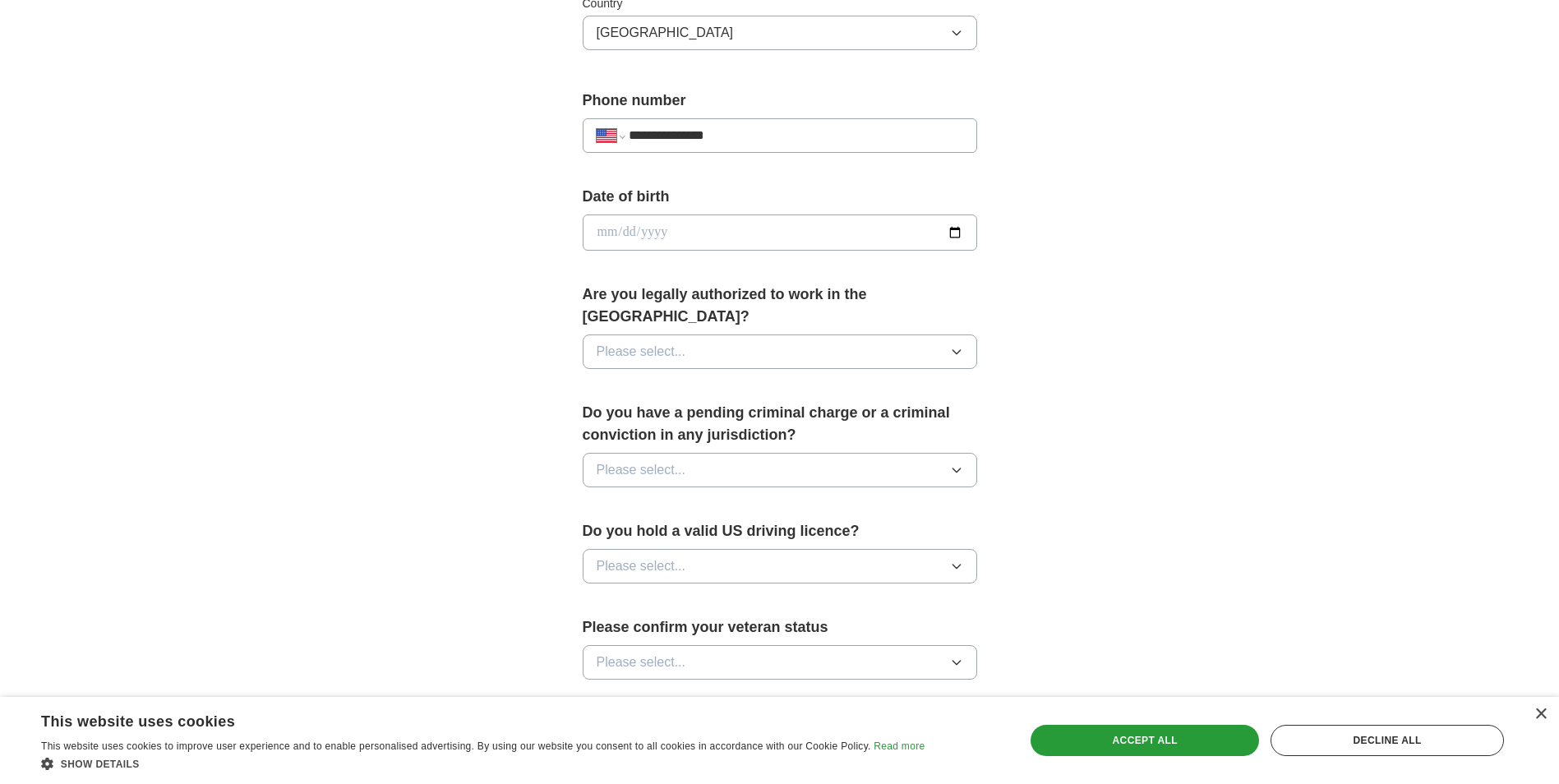
click at [928, 334] on button "Please select..." at bounding box center [779, 351] width 394 height 35
click at [748, 381] on li "Yes" at bounding box center [780, 390] width 393 height 34
click at [676, 459] on button "Please select..." at bounding box center [779, 470] width 394 height 35
click at [670, 532] on div "No" at bounding box center [780, 541] width 366 height 19
click at [759, 549] on button "Please select..." at bounding box center [779, 566] width 394 height 35
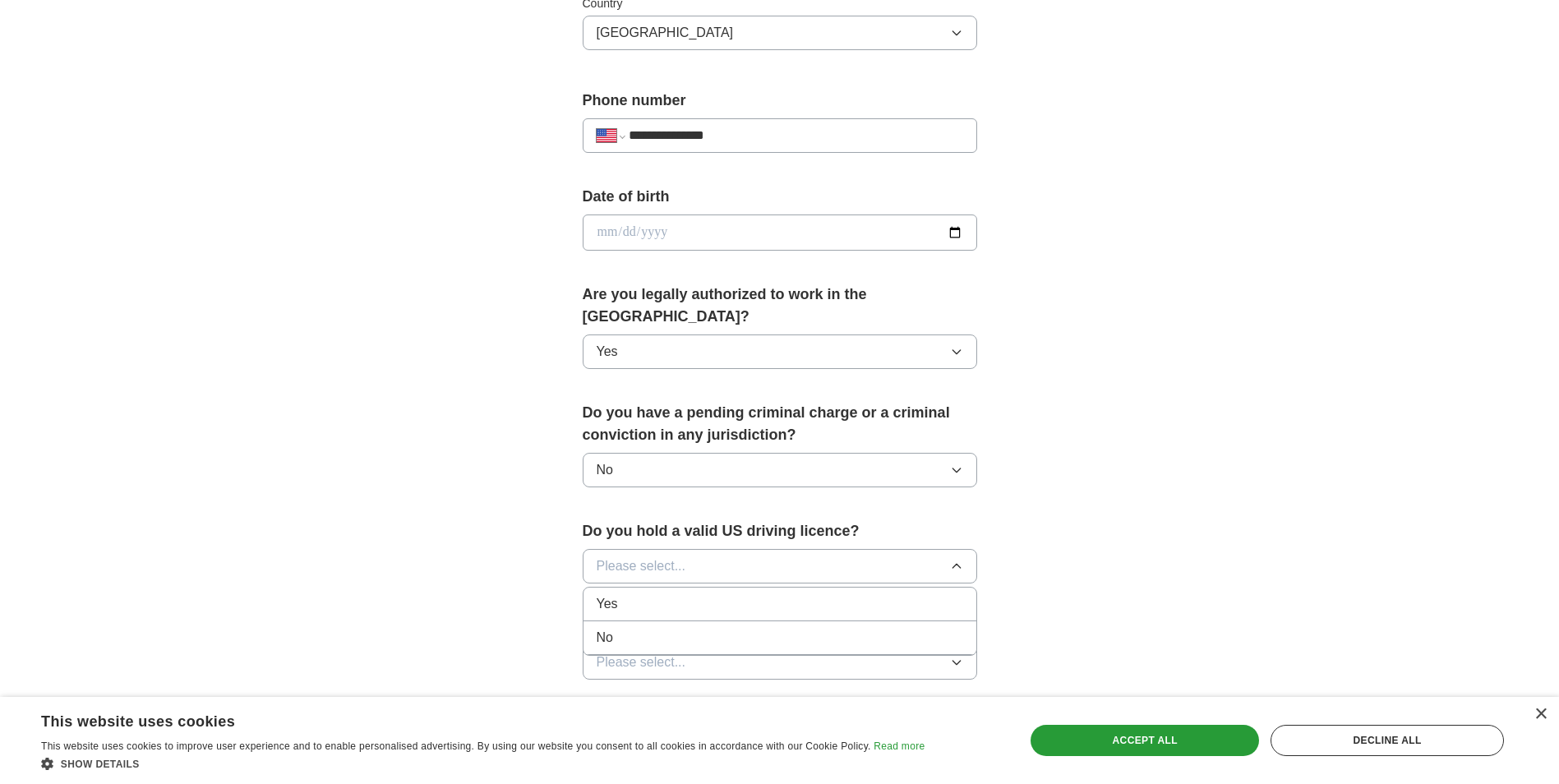
click at [636, 594] on div "Yes" at bounding box center [780, 603] width 366 height 19
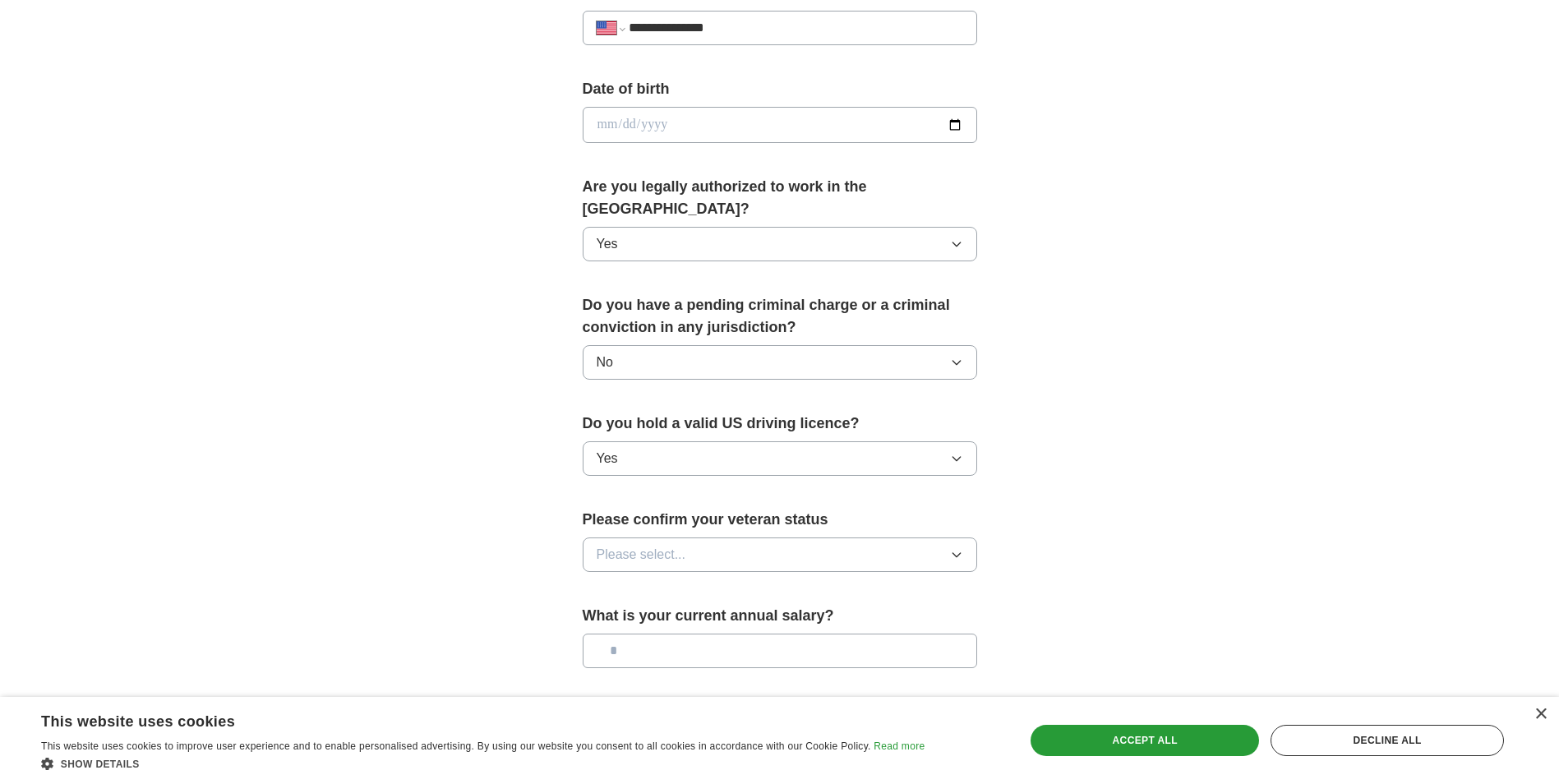
scroll to position [740, 0]
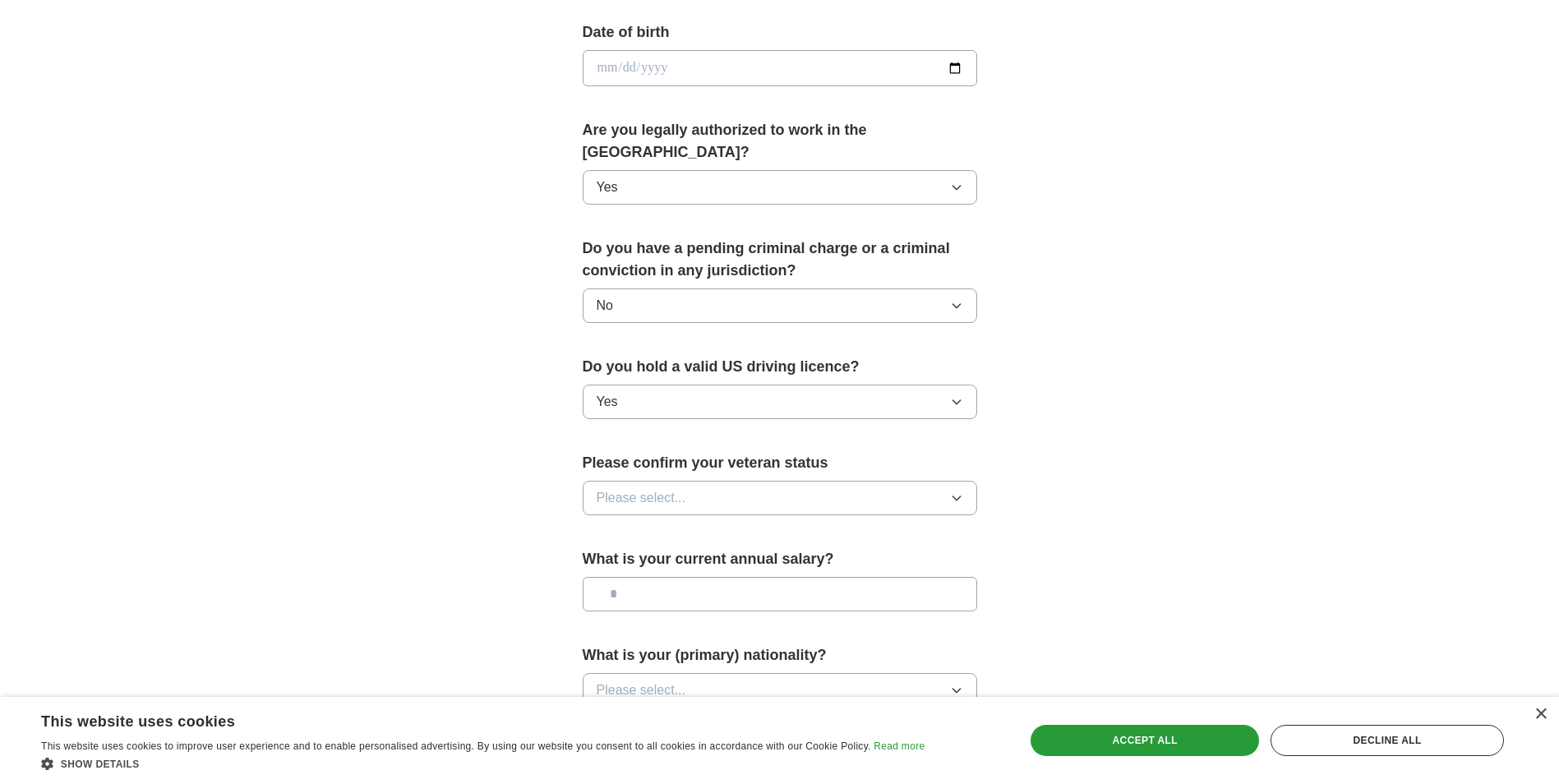
click at [705, 481] on button "Please select..." at bounding box center [779, 498] width 394 height 35
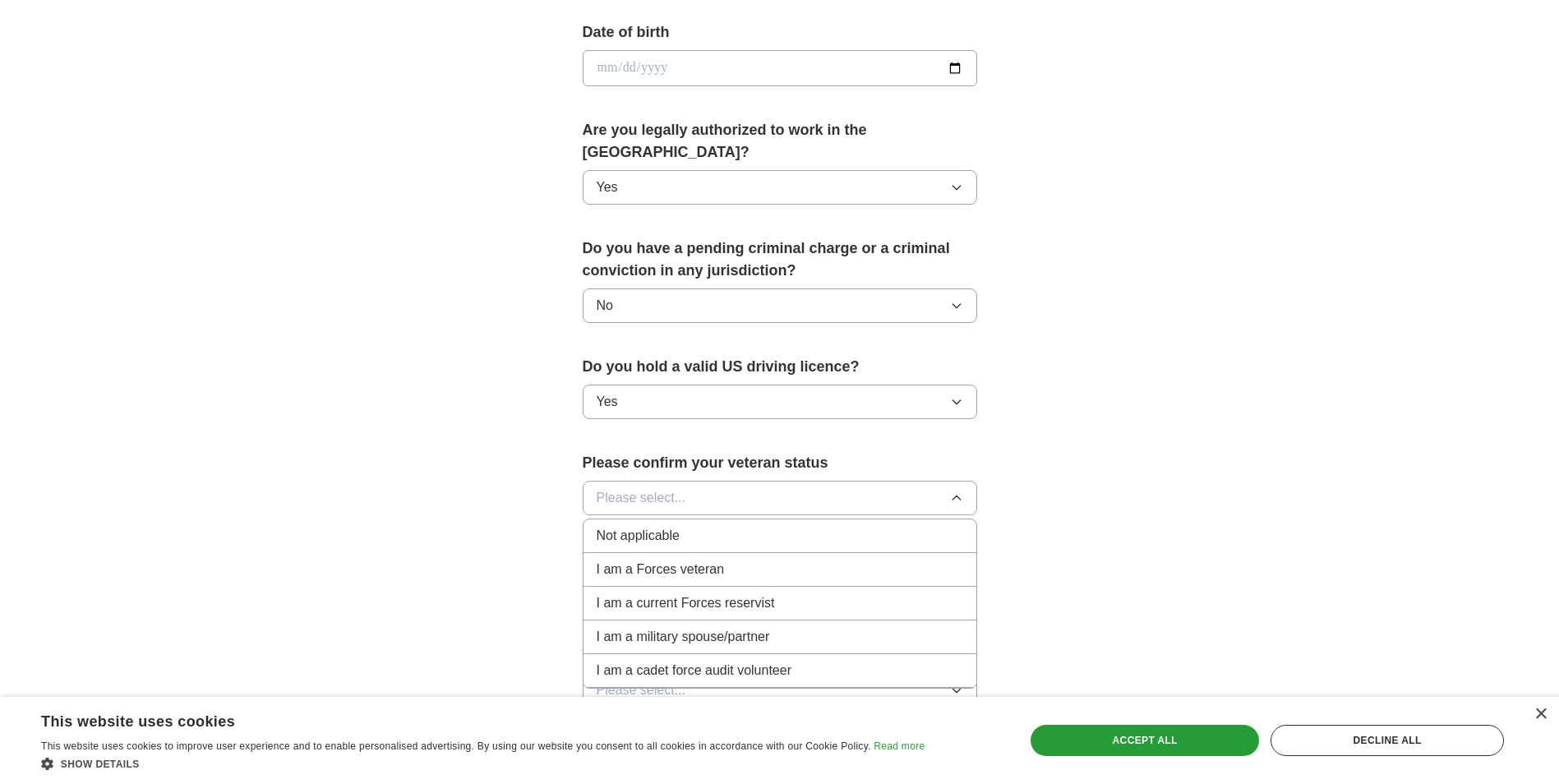
click at [647, 526] on span "Not applicable" at bounding box center [638, 535] width 83 height 19
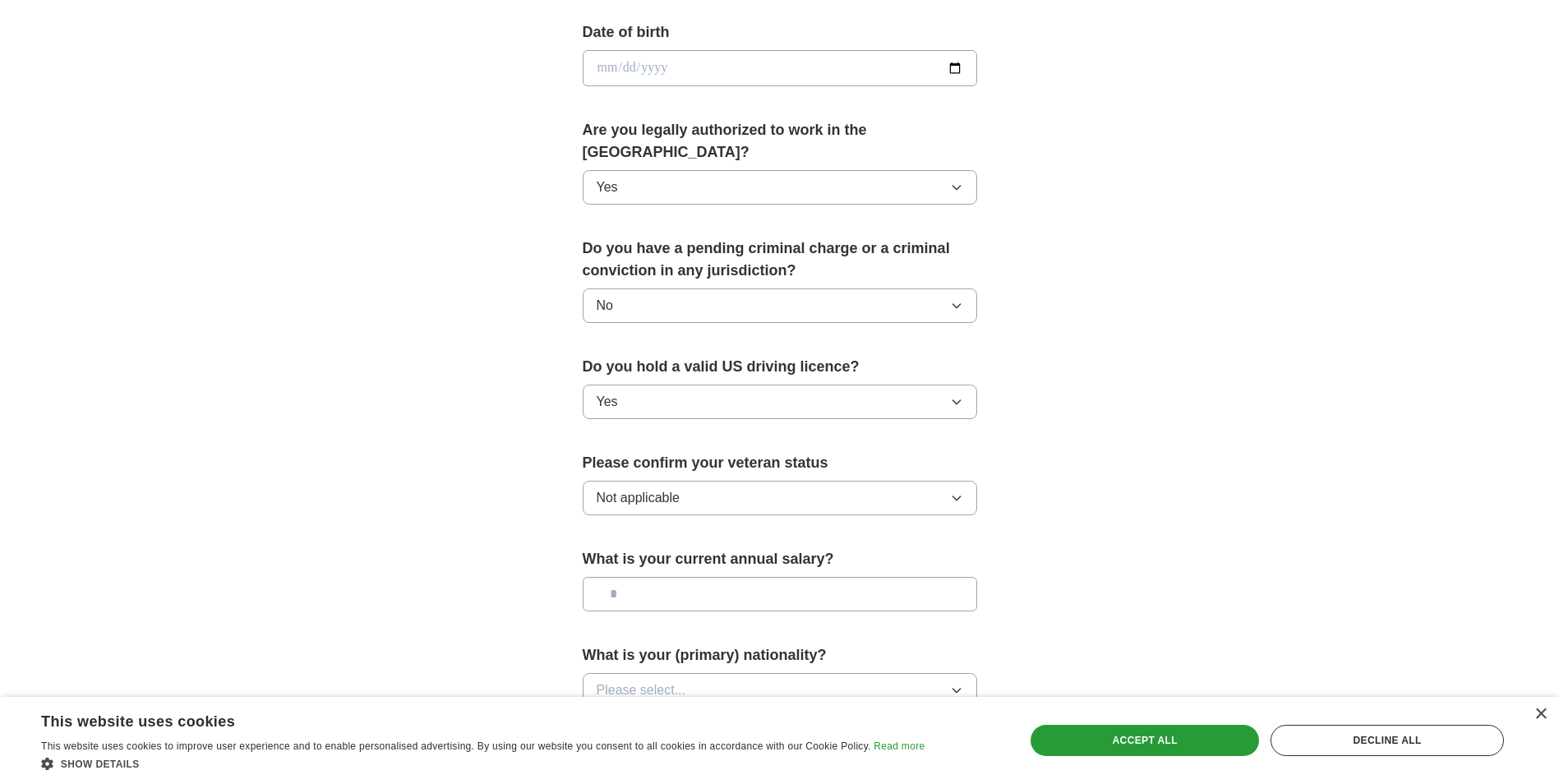
click at [707, 577] on input "text" at bounding box center [779, 594] width 394 height 35
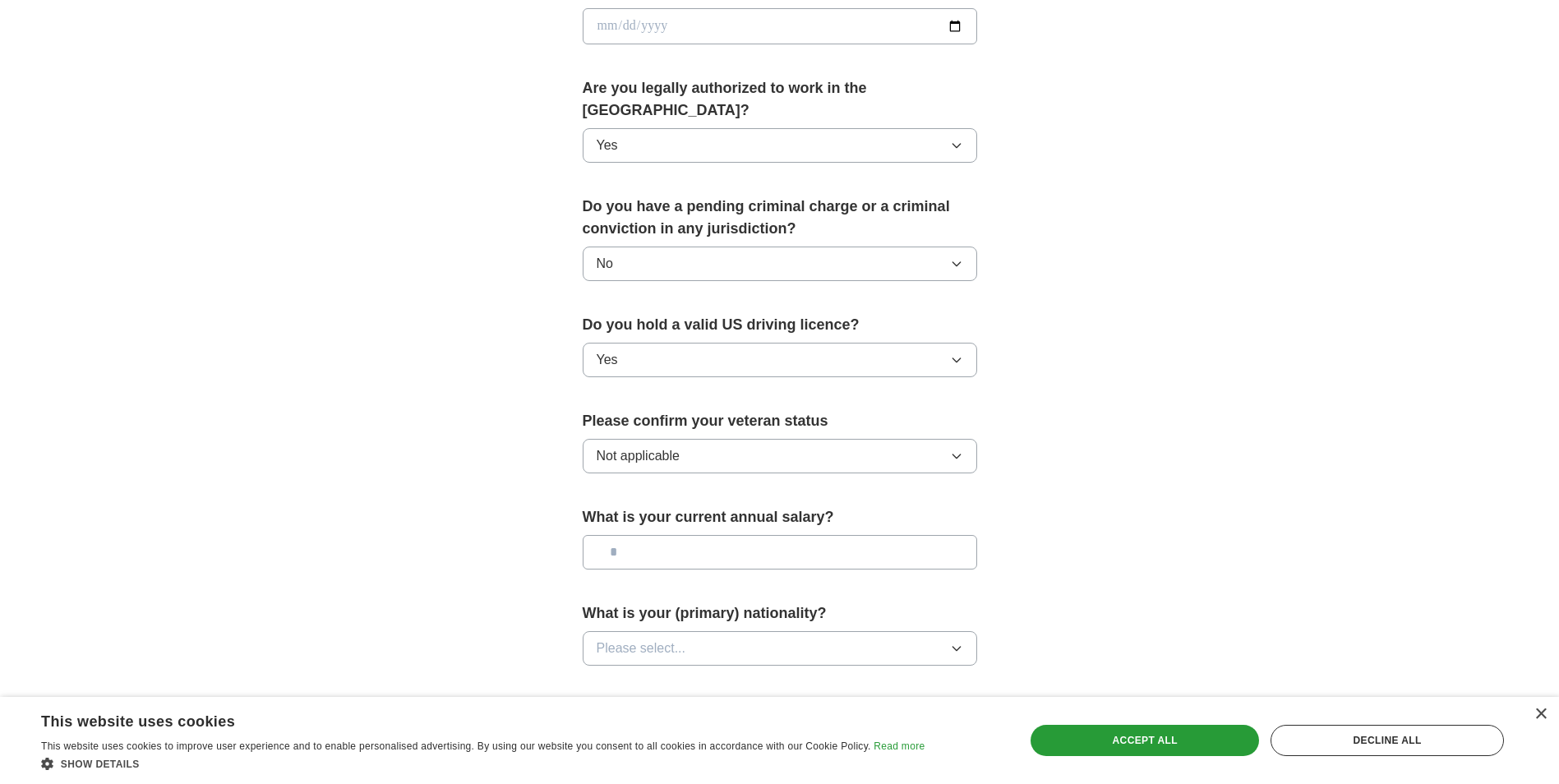
scroll to position [823, 0]
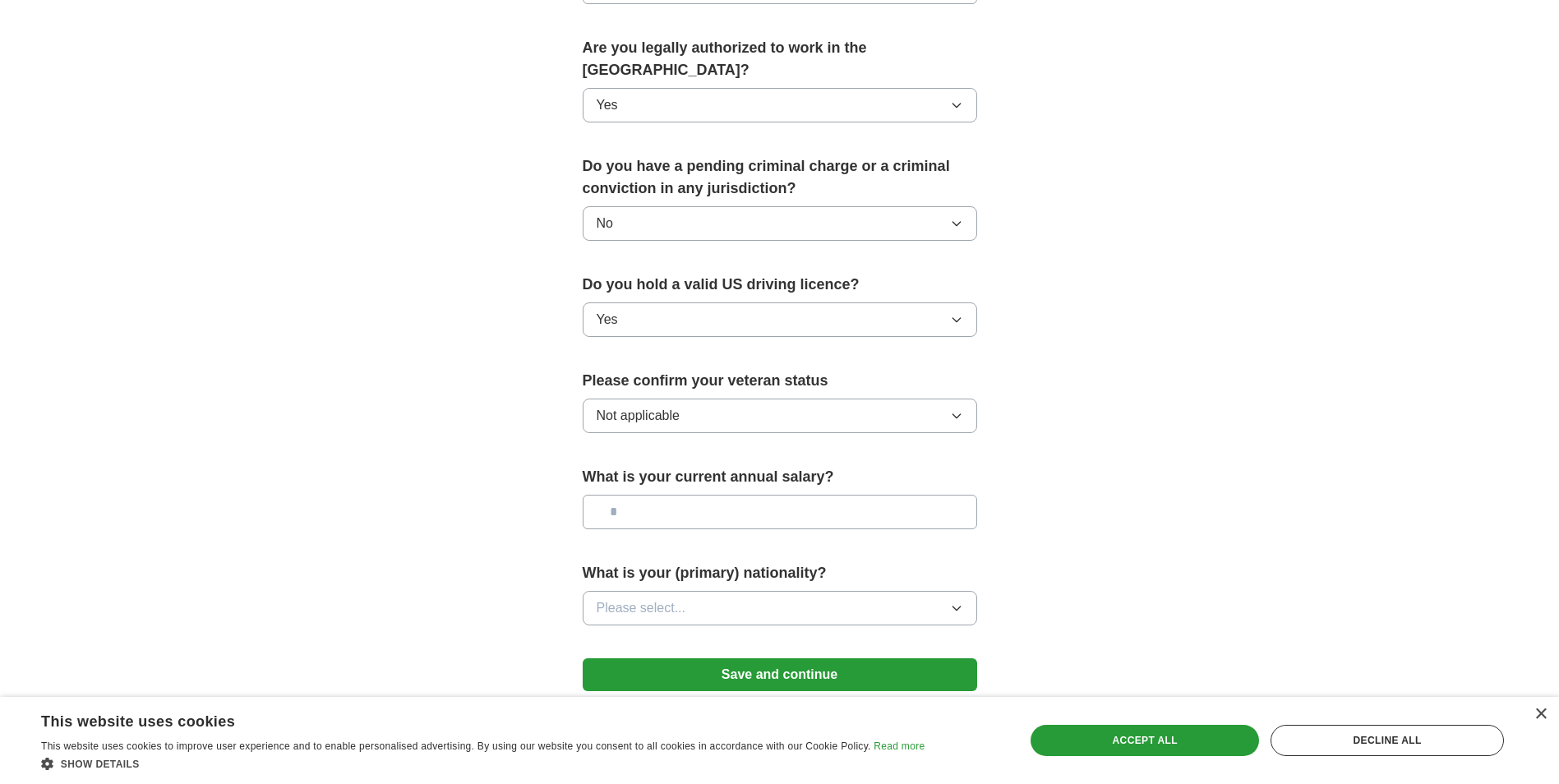
click at [796, 594] on button "Please select..." at bounding box center [779, 608] width 394 height 35
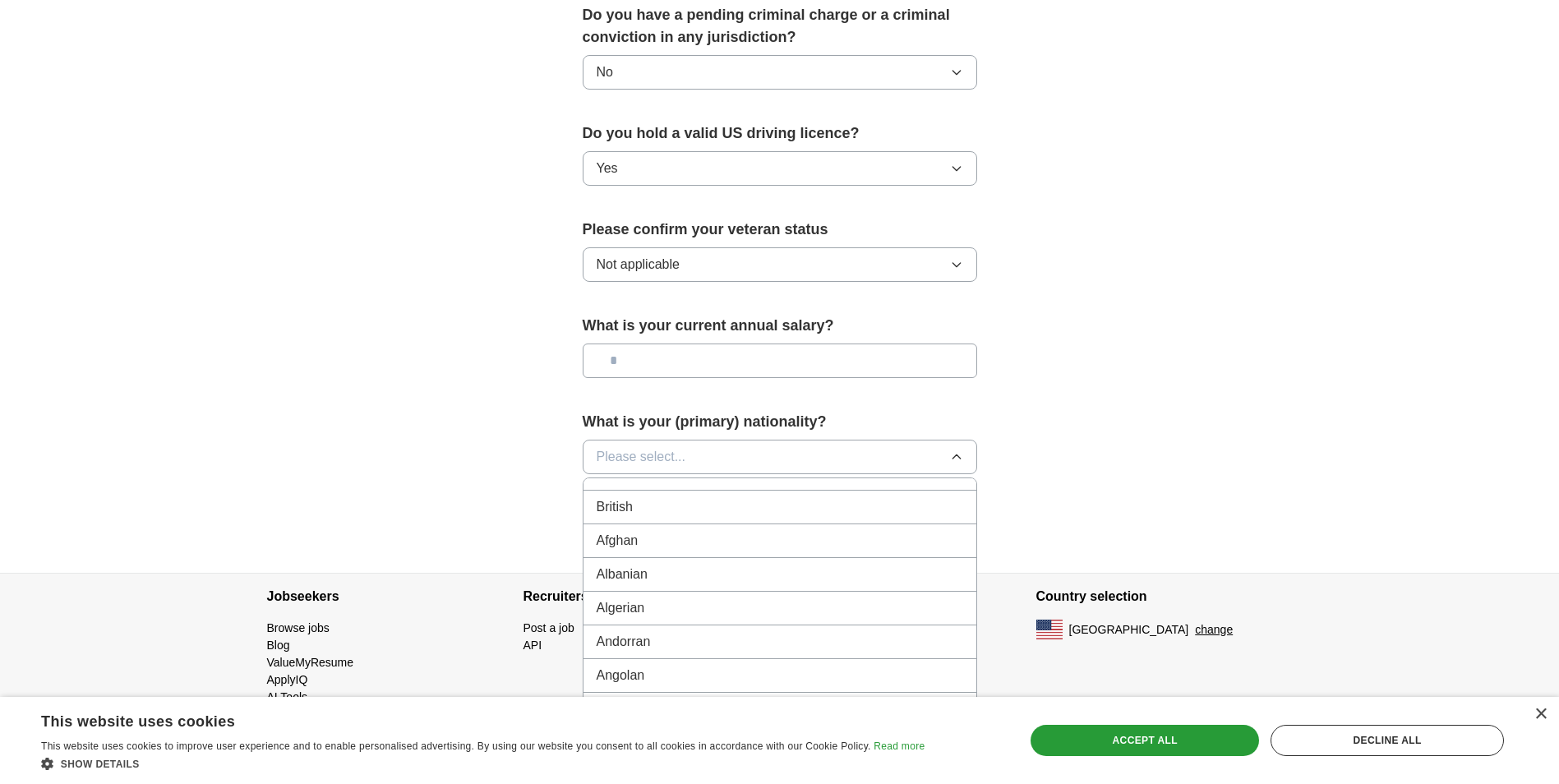
scroll to position [0, 0]
click at [860, 485] on div "American" at bounding box center [780, 495] width 366 height 19
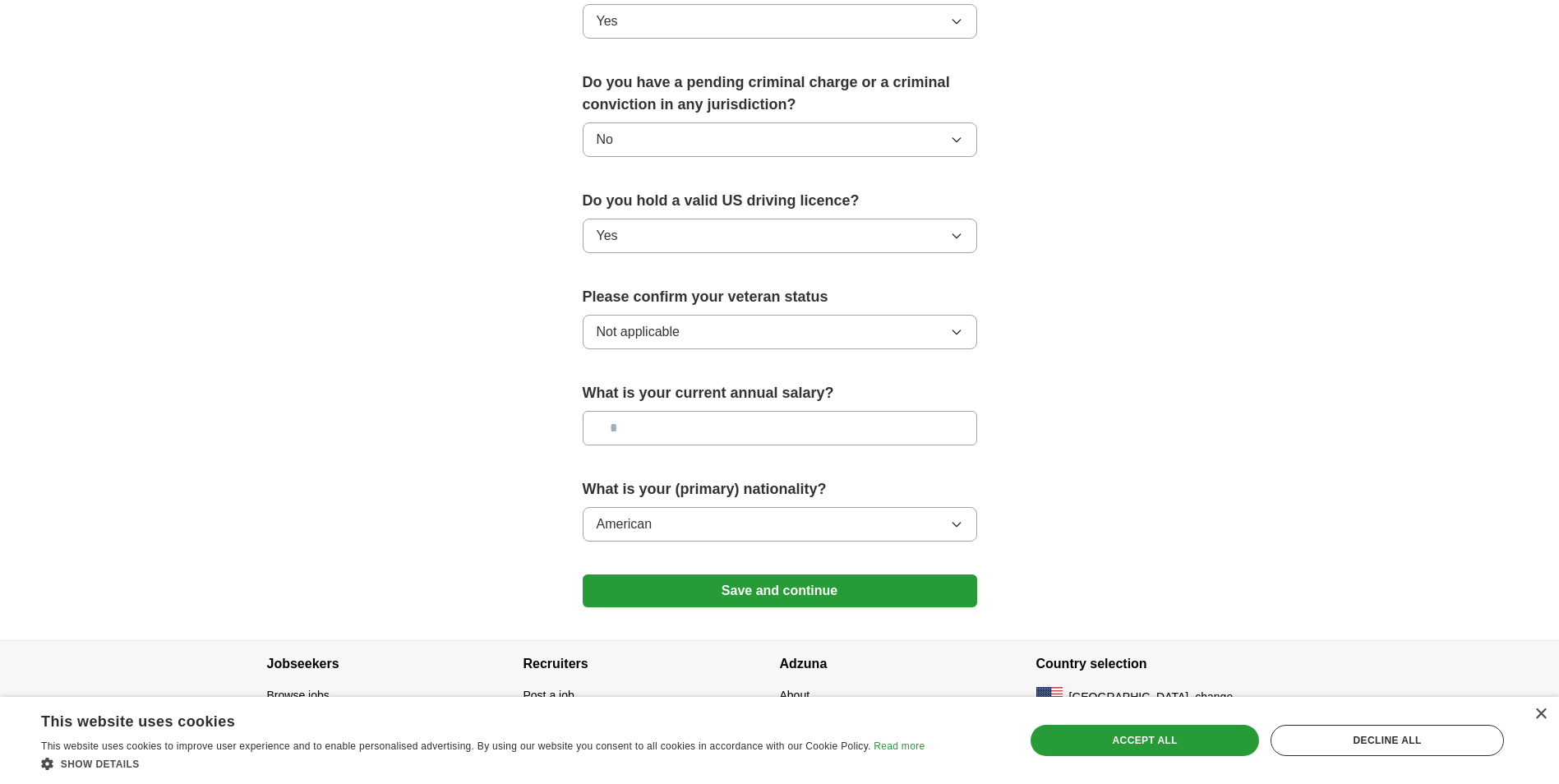
click at [782, 575] on button "Save and continue" at bounding box center [779, 591] width 394 height 33
